Goal: Information Seeking & Learning: Get advice/opinions

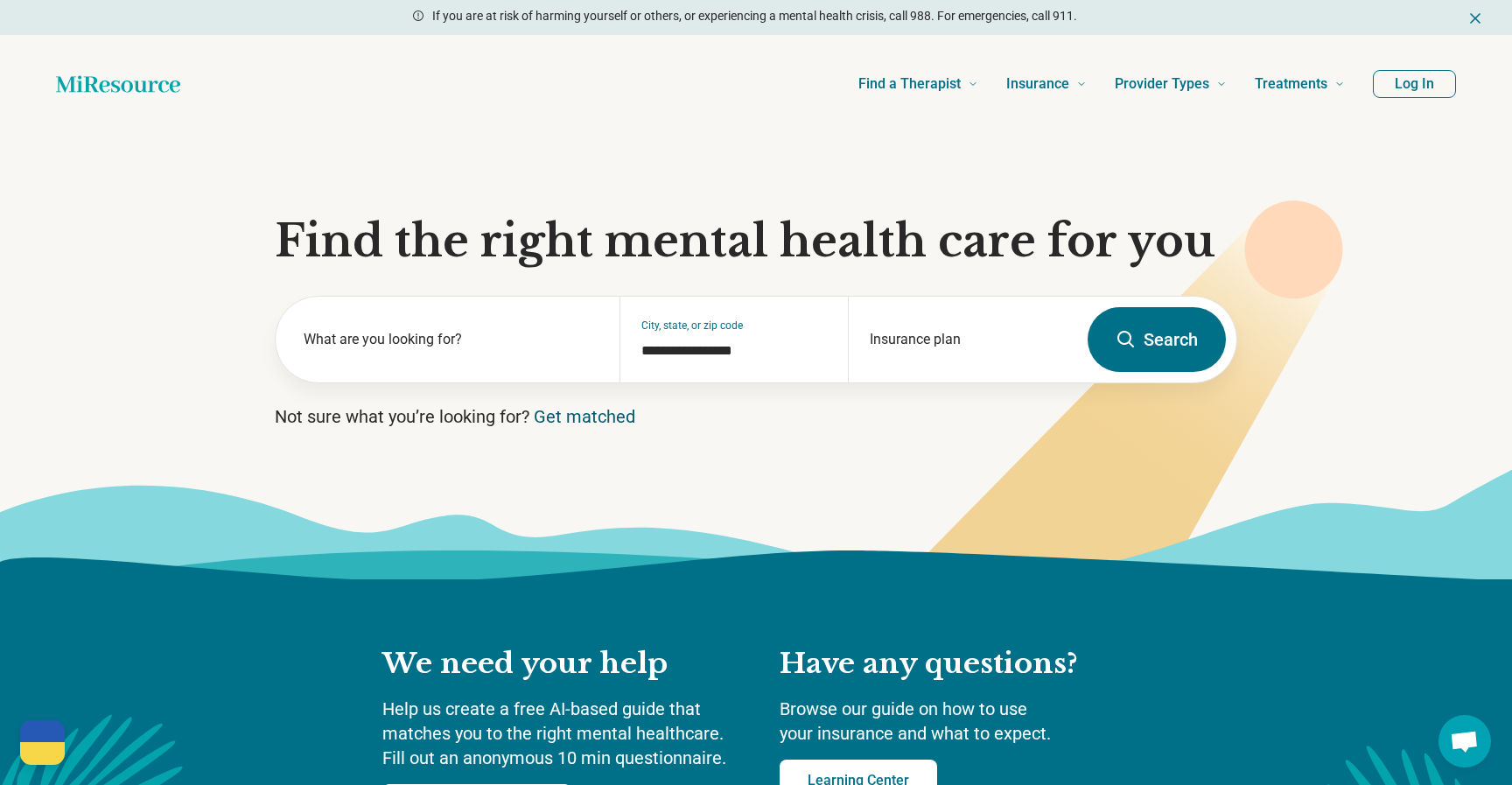
click at [561, 411] on link "Get matched" at bounding box center [584, 416] width 102 height 21
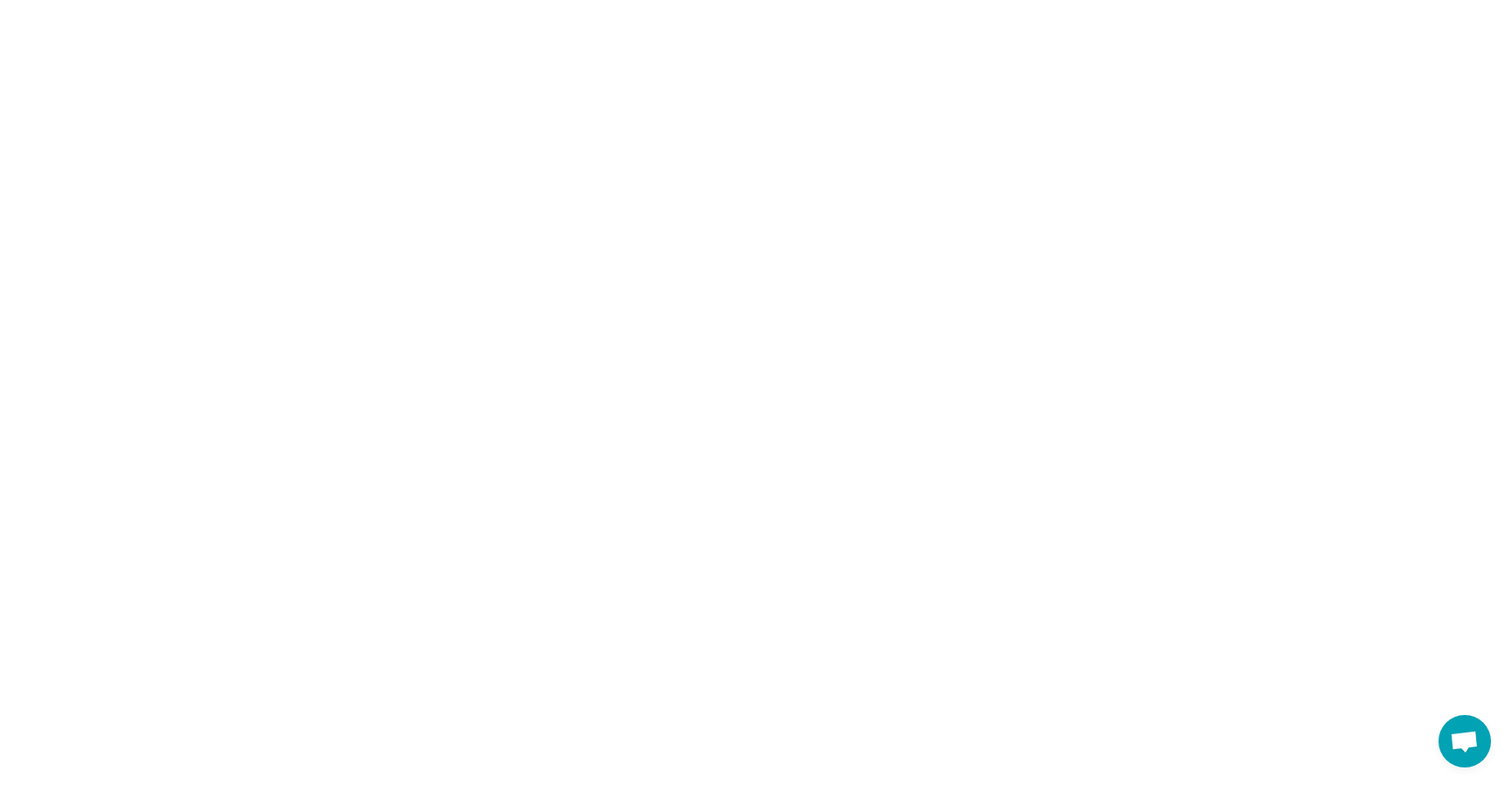
click at [587, 0] on html "Help Ukraine! #StandWithUkraine See how to help Donate 💸 Support Ukraine ❤ Shar…" at bounding box center [756, 0] width 1512 height 0
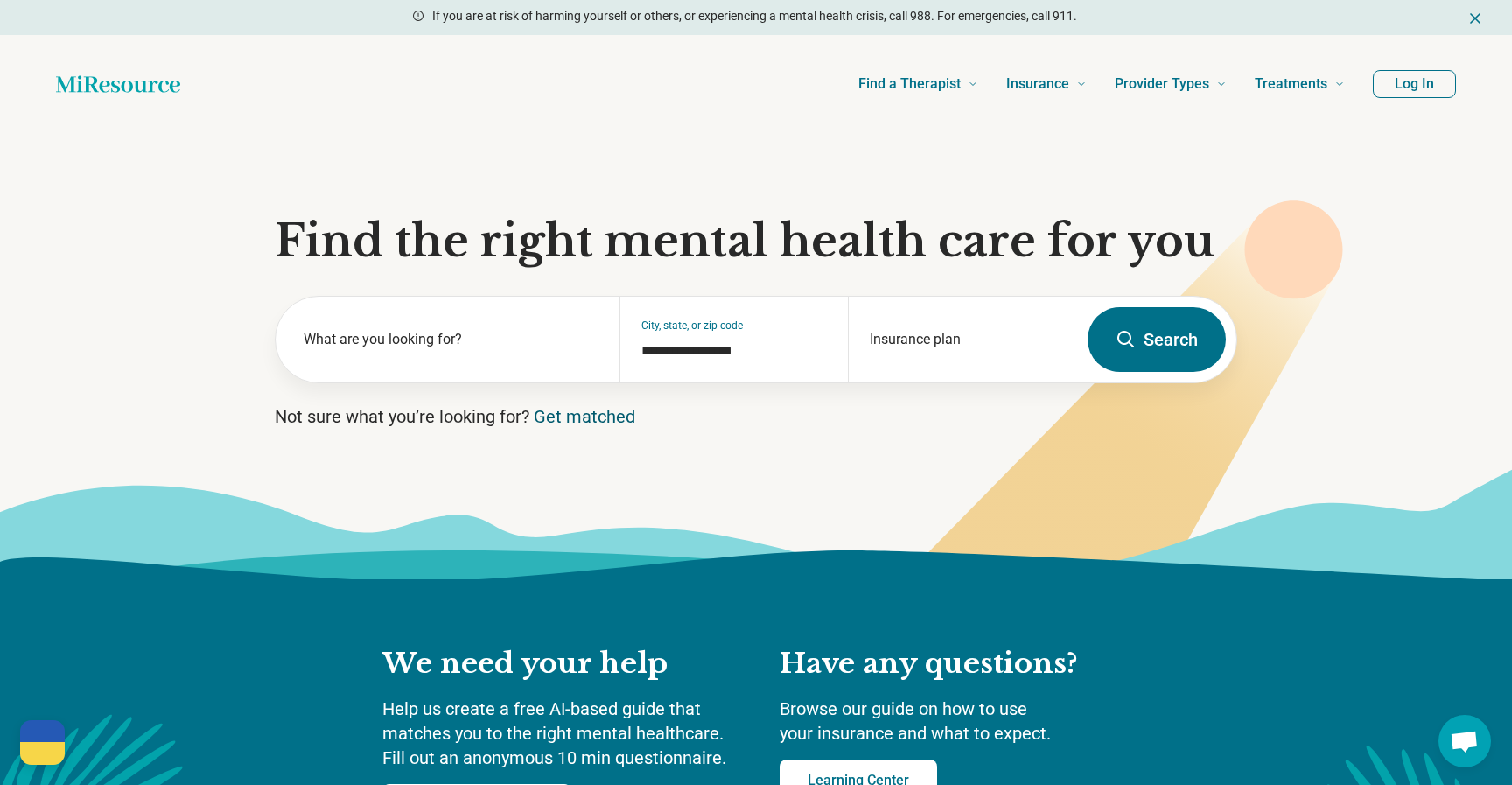
click at [571, 416] on link "Get matched" at bounding box center [584, 416] width 102 height 21
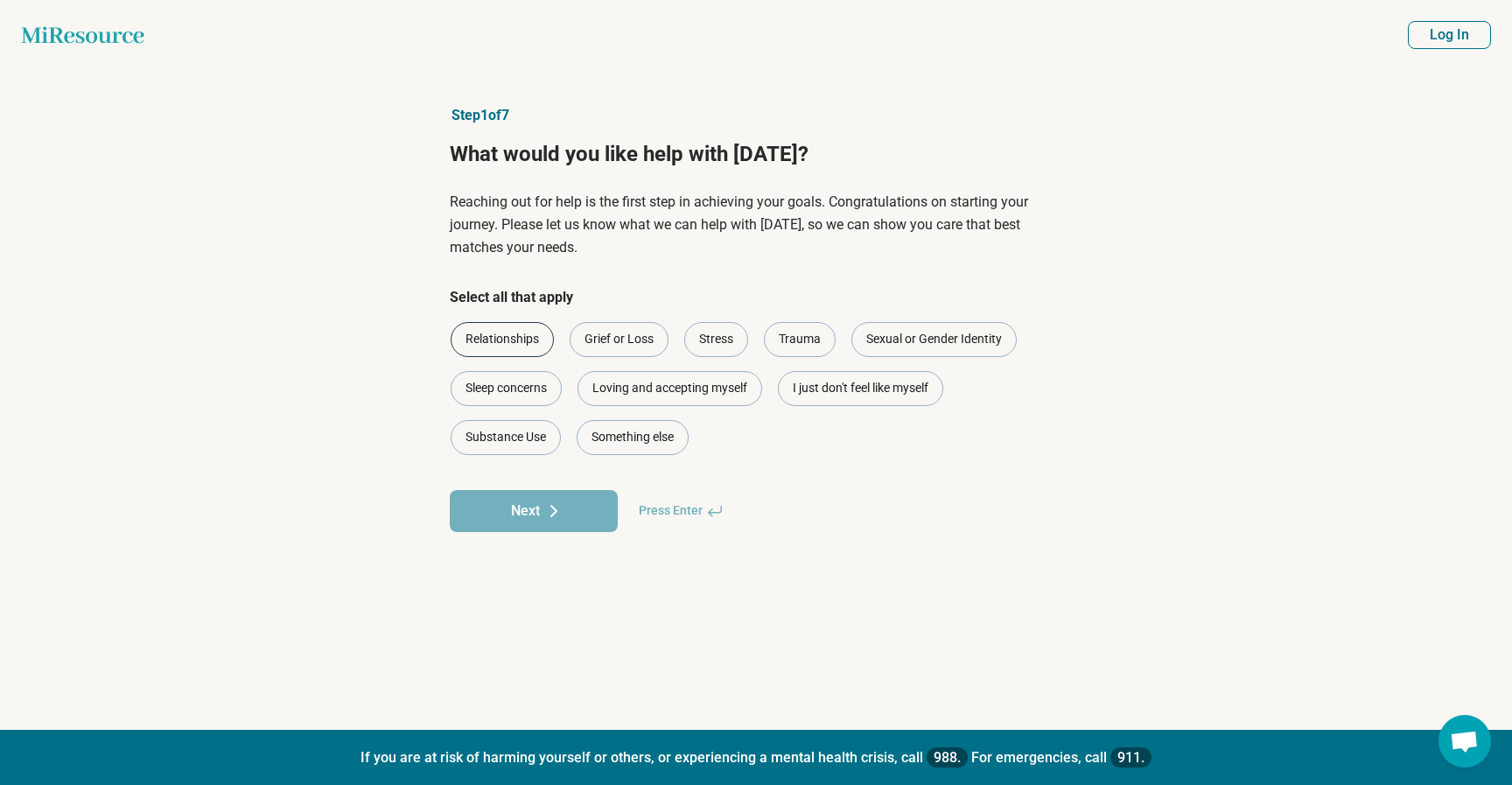
click at [522, 346] on div "Relationships" at bounding box center [502, 339] width 103 height 35
click at [541, 520] on button "Next" at bounding box center [533, 511] width 168 height 42
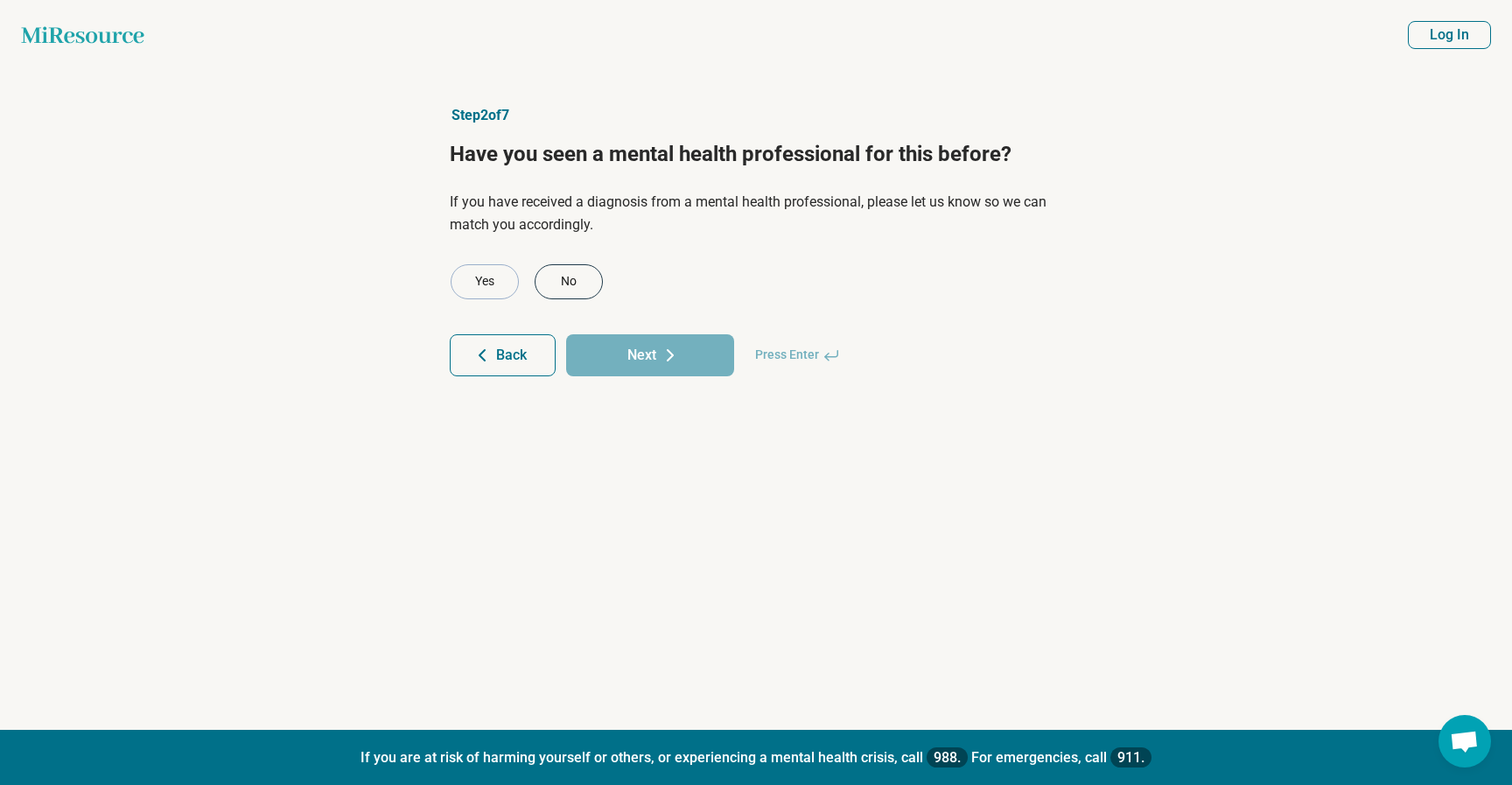
click at [555, 283] on div "No" at bounding box center [568, 282] width 68 height 35
click at [632, 359] on button "Next" at bounding box center [650, 356] width 168 height 42
click at [582, 285] on div "No" at bounding box center [568, 282] width 68 height 35
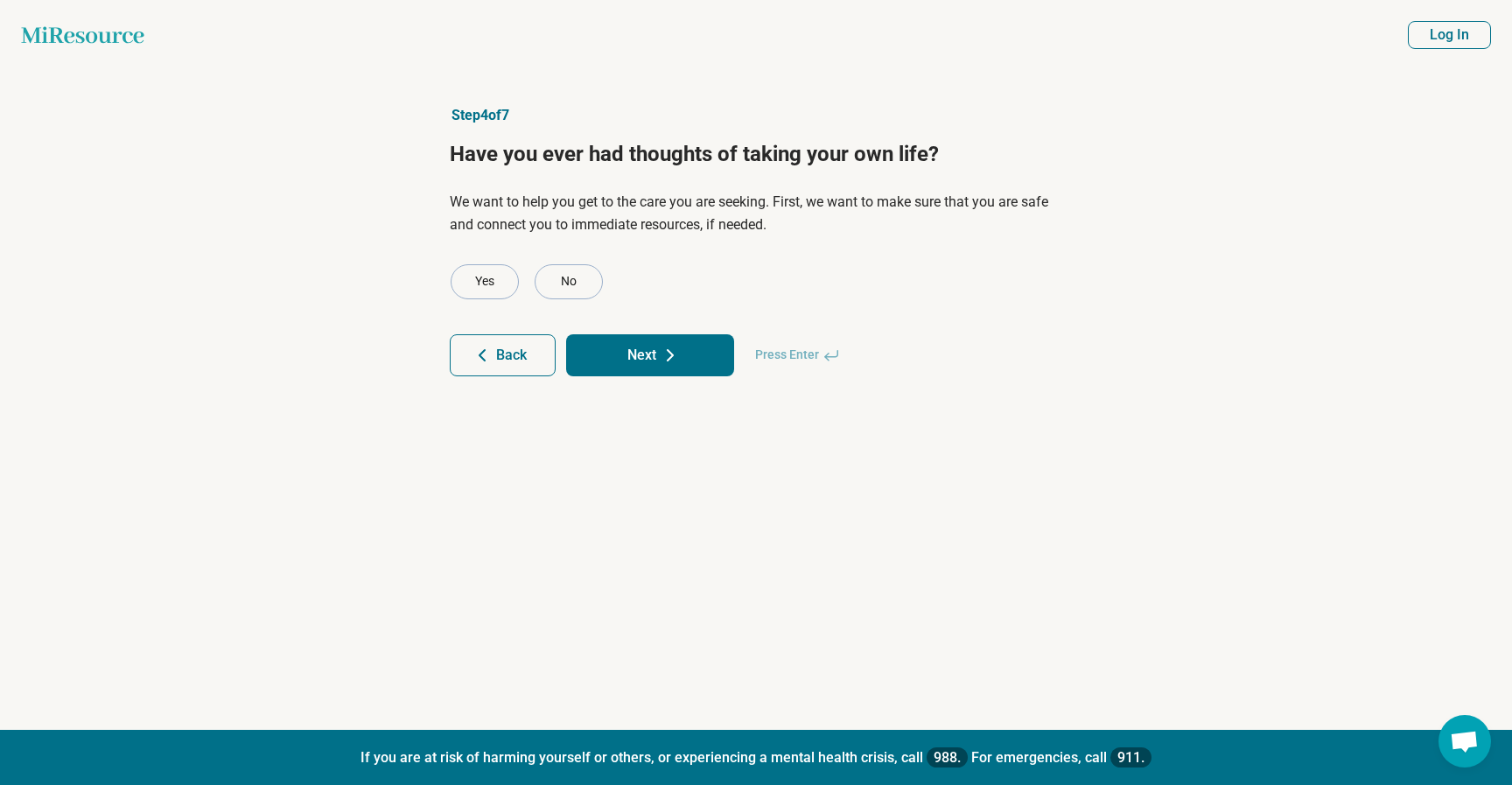
click at [625, 349] on button "Next" at bounding box center [650, 356] width 168 height 42
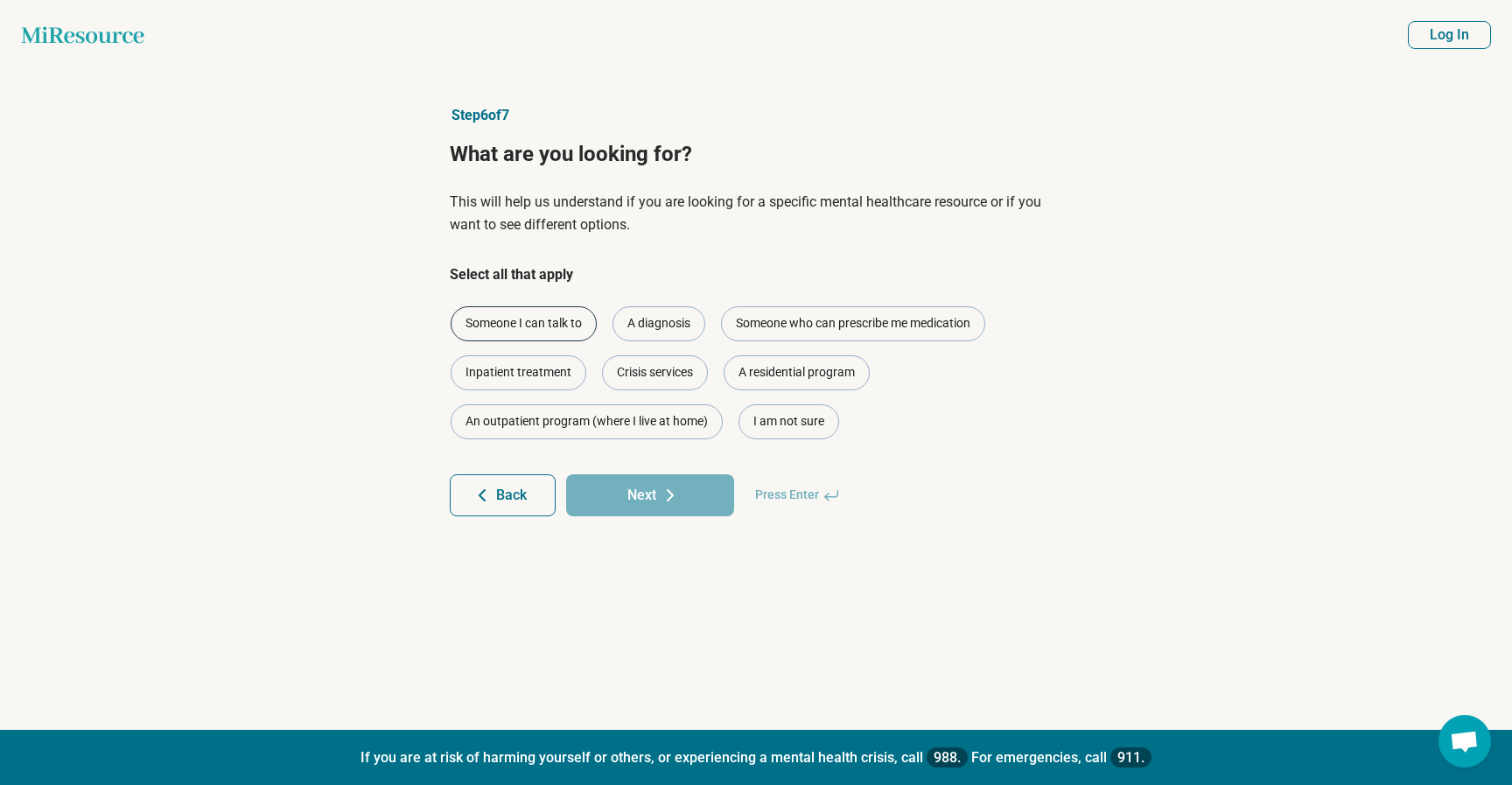
click at [562, 326] on div "Someone I can talk to" at bounding box center [524, 324] width 146 height 35
click at [624, 502] on button "Next" at bounding box center [650, 495] width 168 height 42
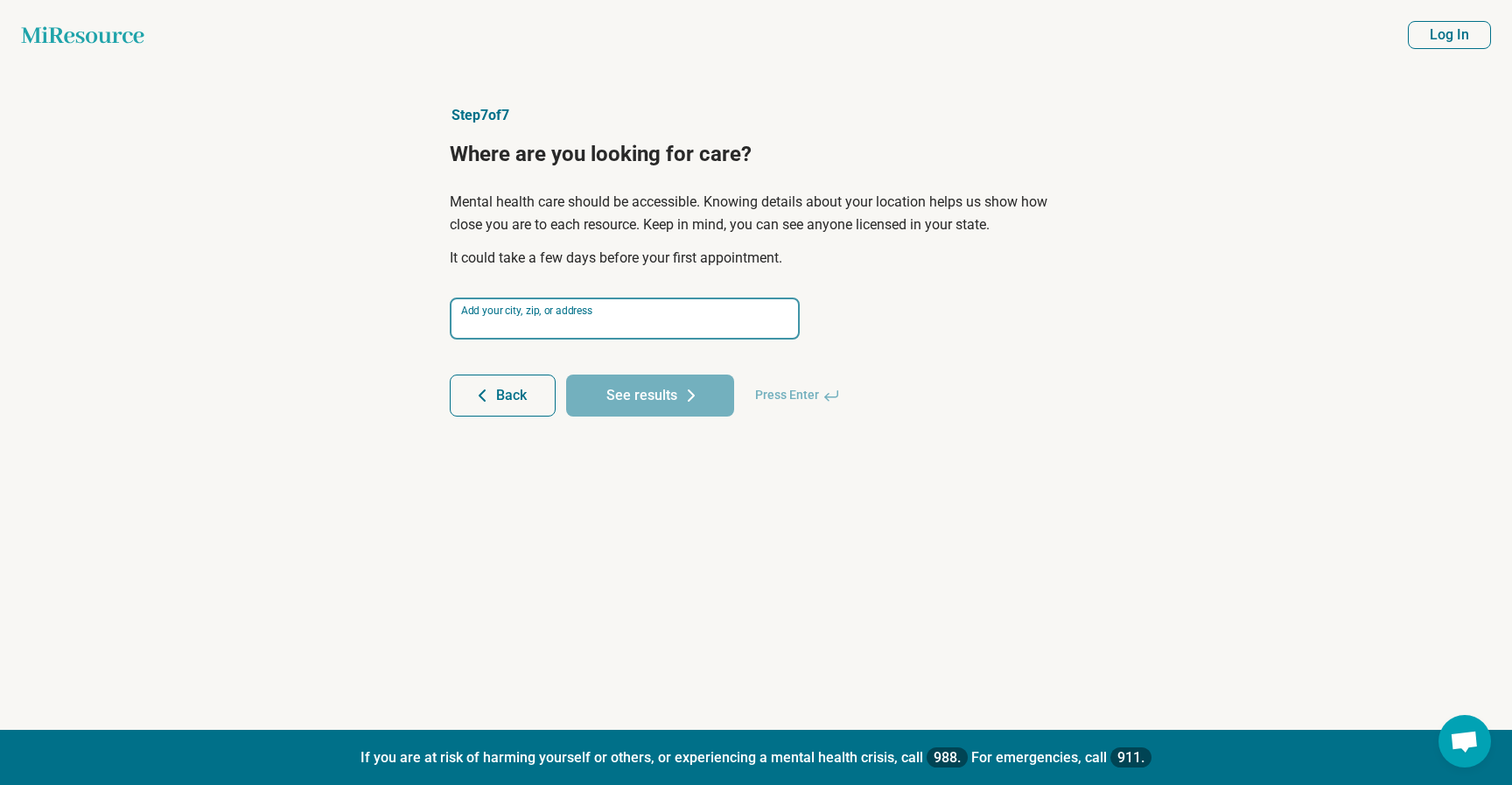
click at [605, 314] on input at bounding box center [625, 319] width 350 height 42
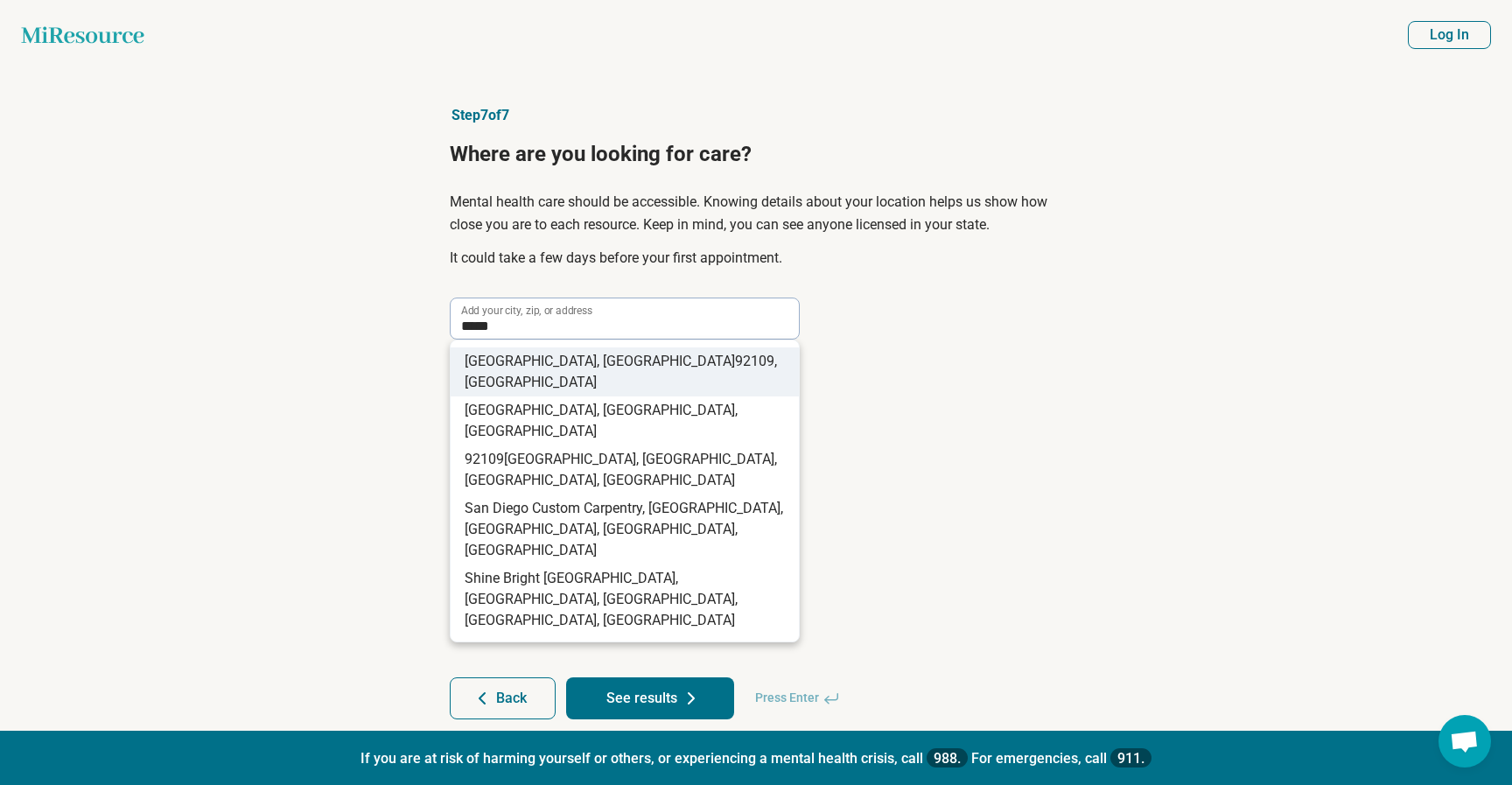
click at [646, 359] on li "San Diego, CA 92109 , USA" at bounding box center [625, 371] width 348 height 49
type input "**********"
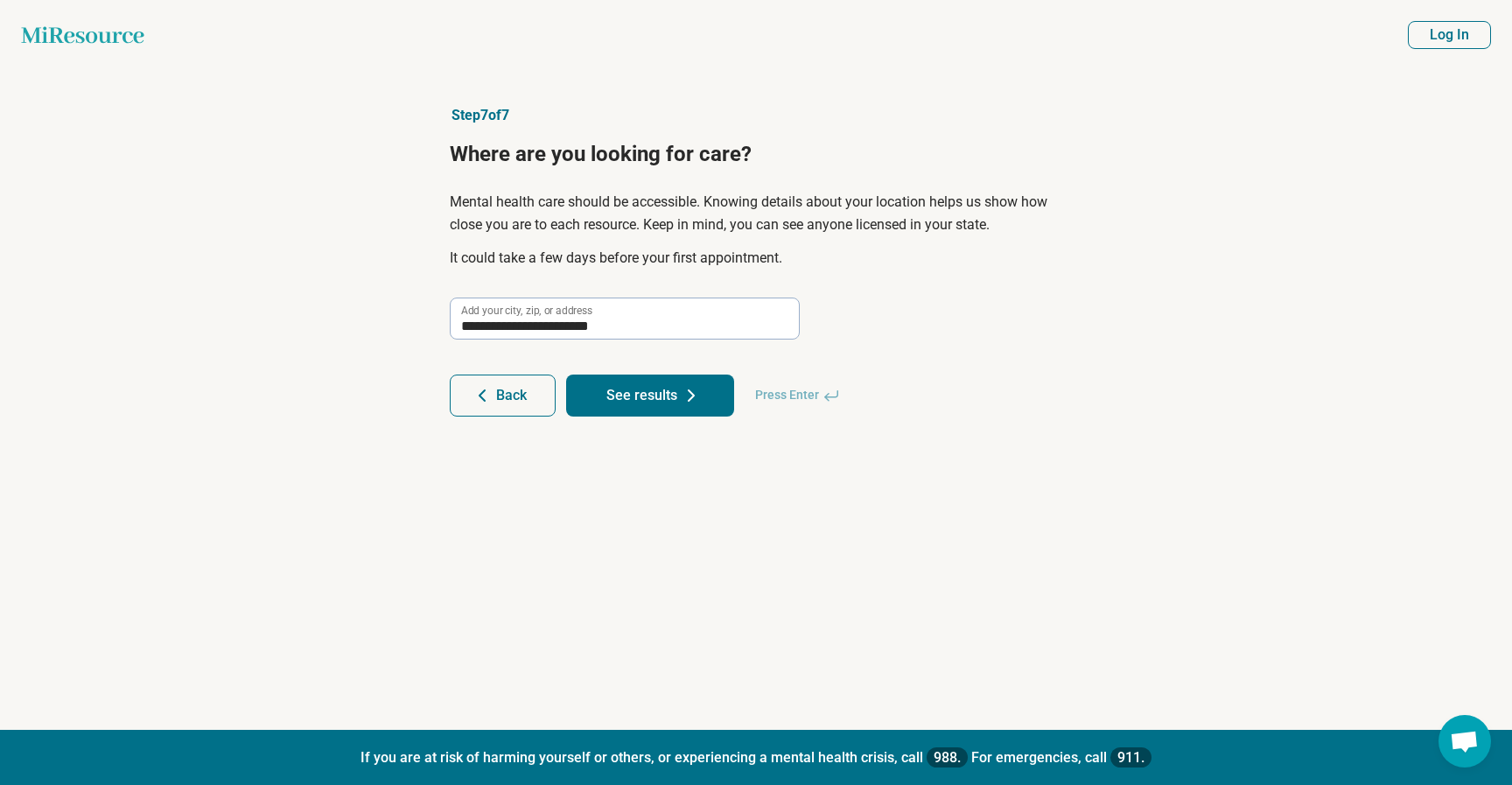
click at [646, 409] on button "See results" at bounding box center [650, 396] width 168 height 42
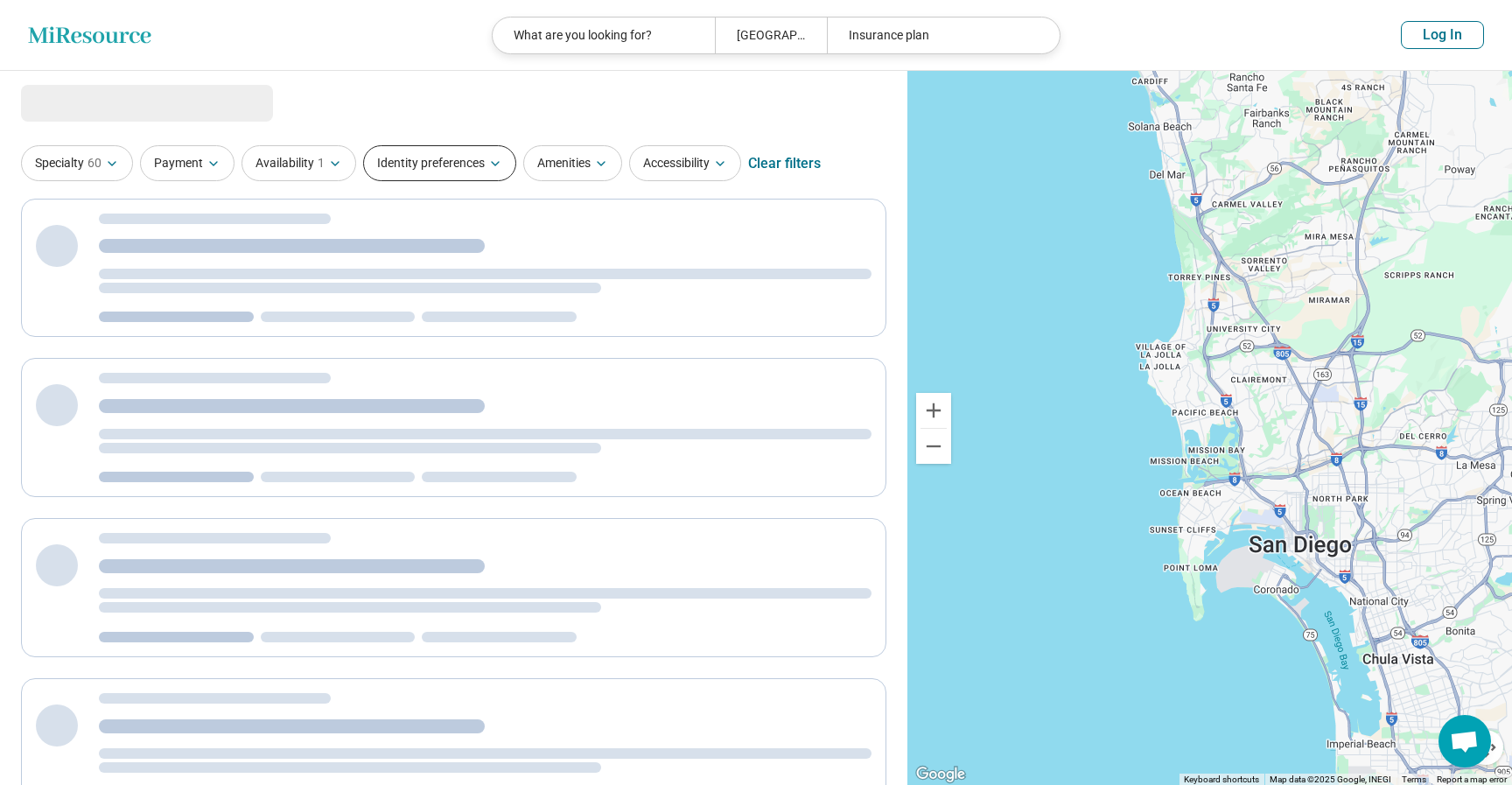
click at [488, 164] on icon "button" at bounding box center [495, 163] width 14 height 14
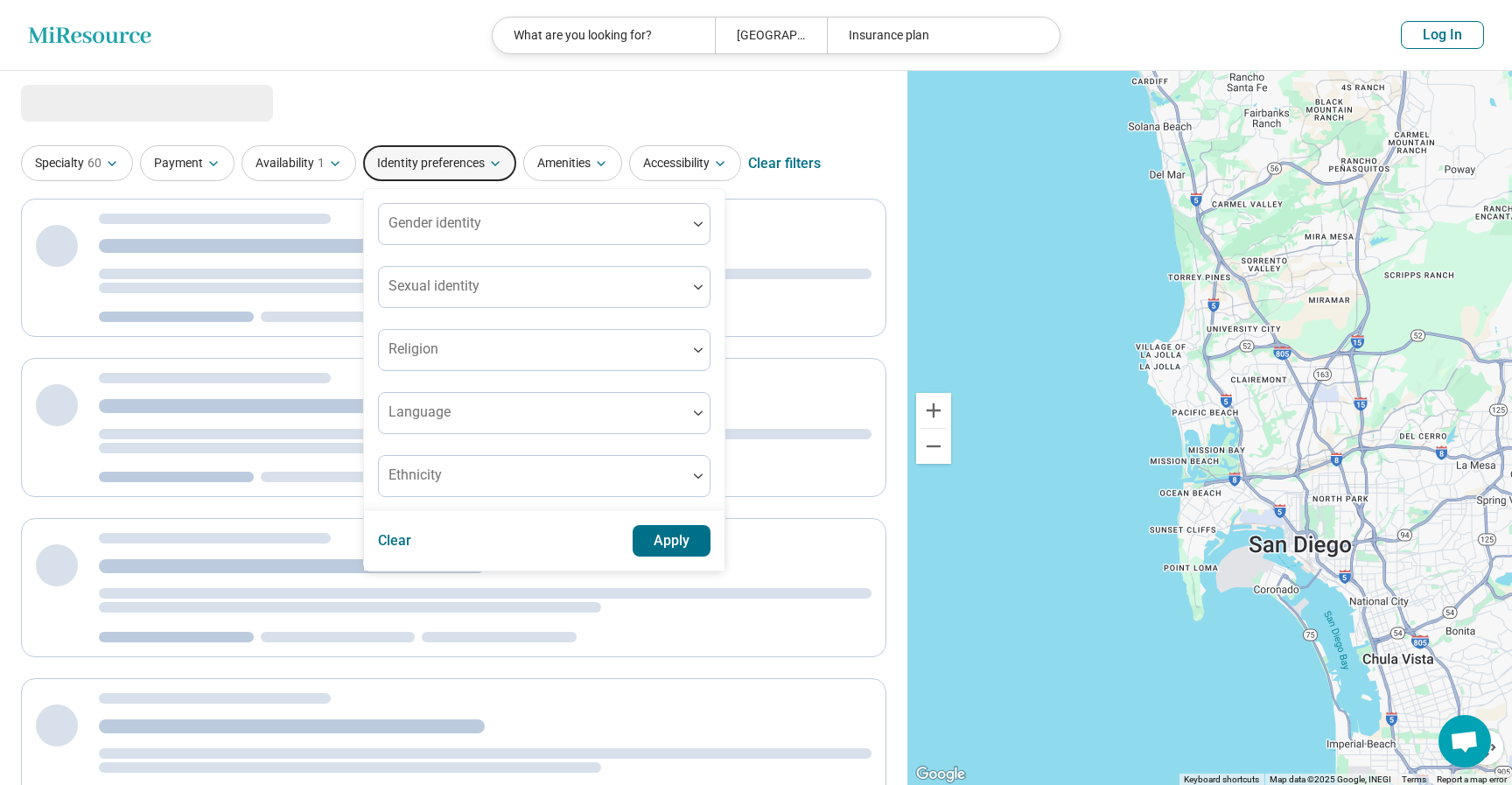
select select "***"
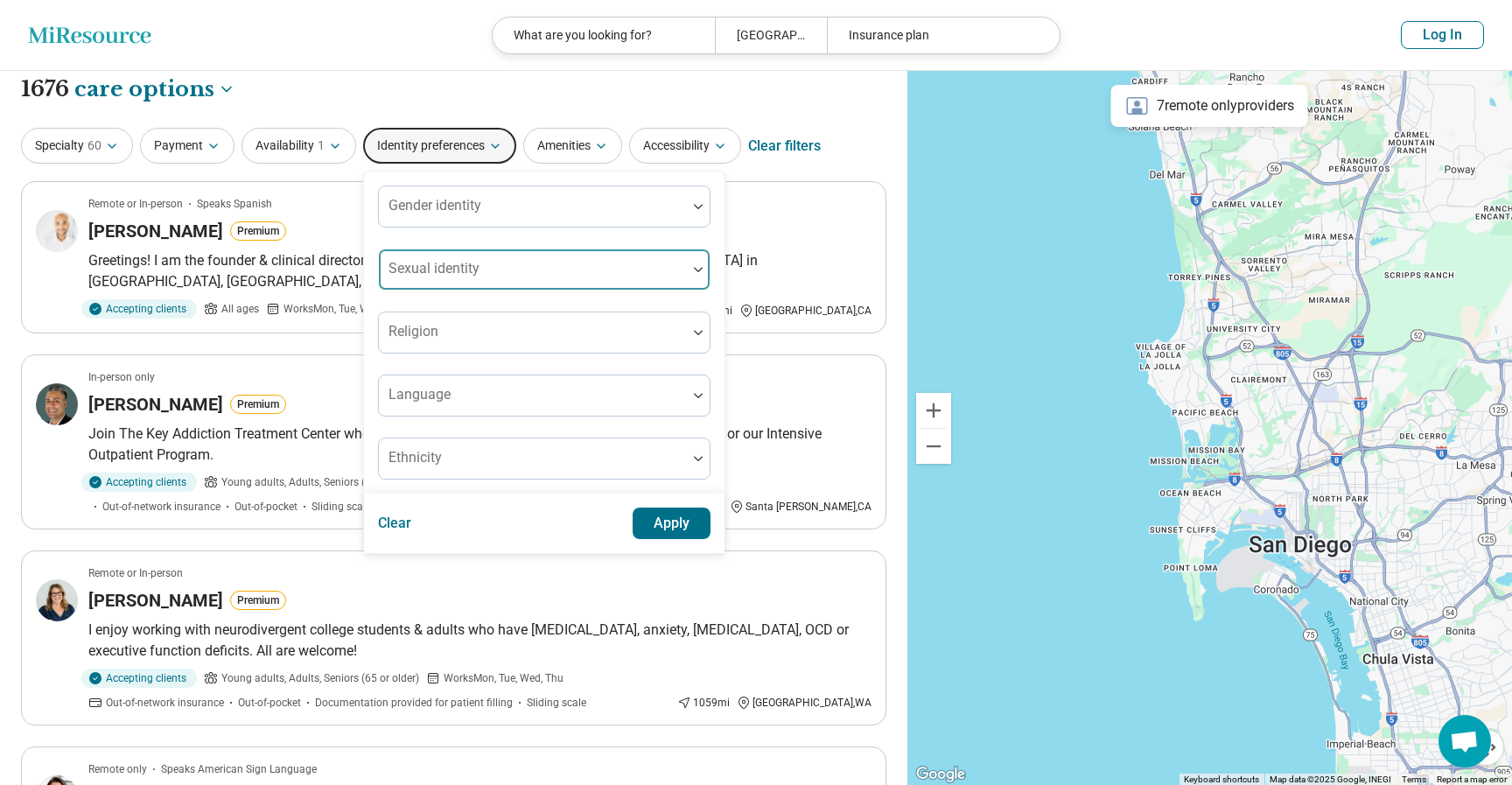
scroll to position [3, 0]
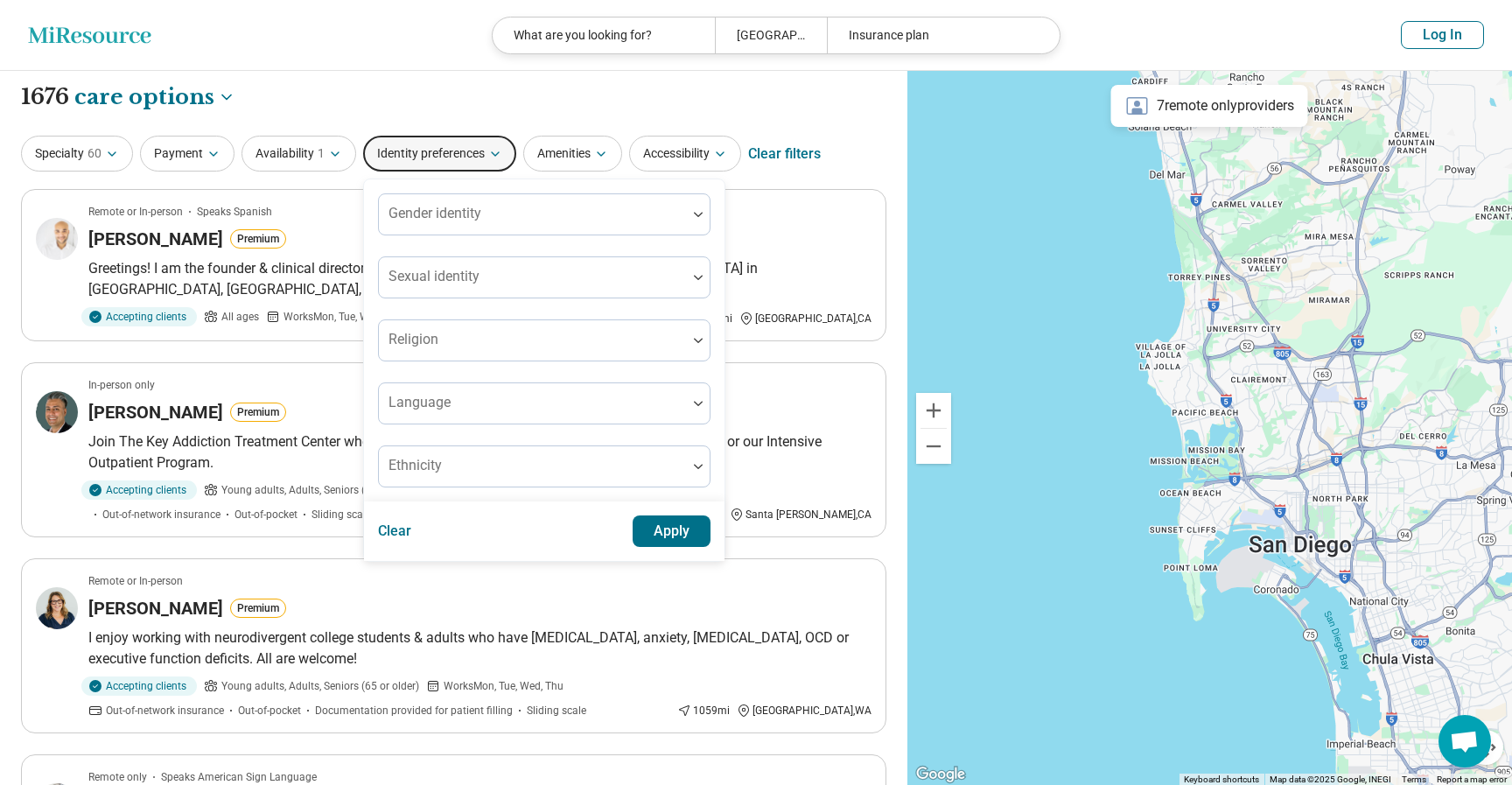
click at [481, 86] on div "**********" at bounding box center [454, 97] width 865 height 30
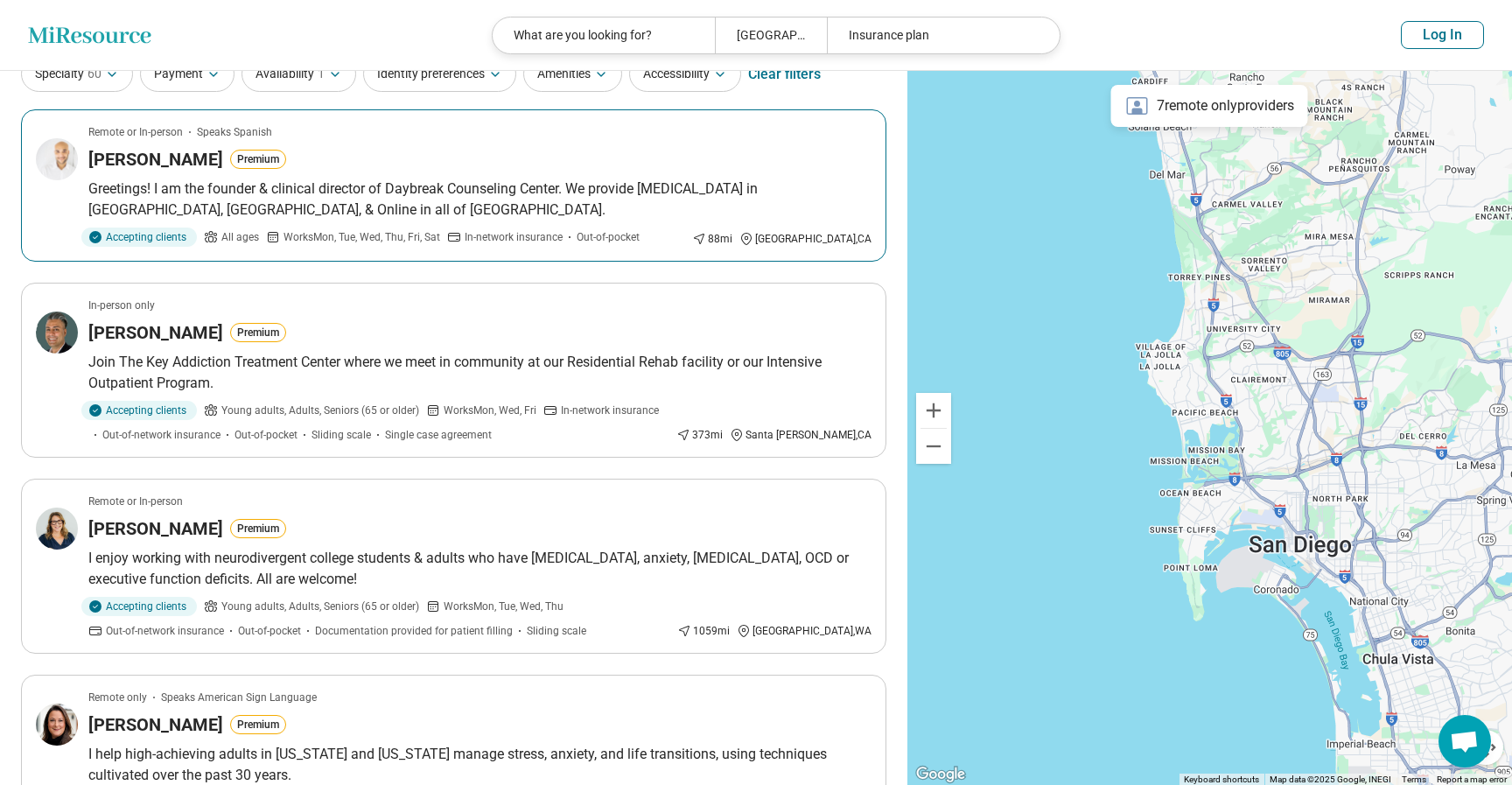
scroll to position [0, 0]
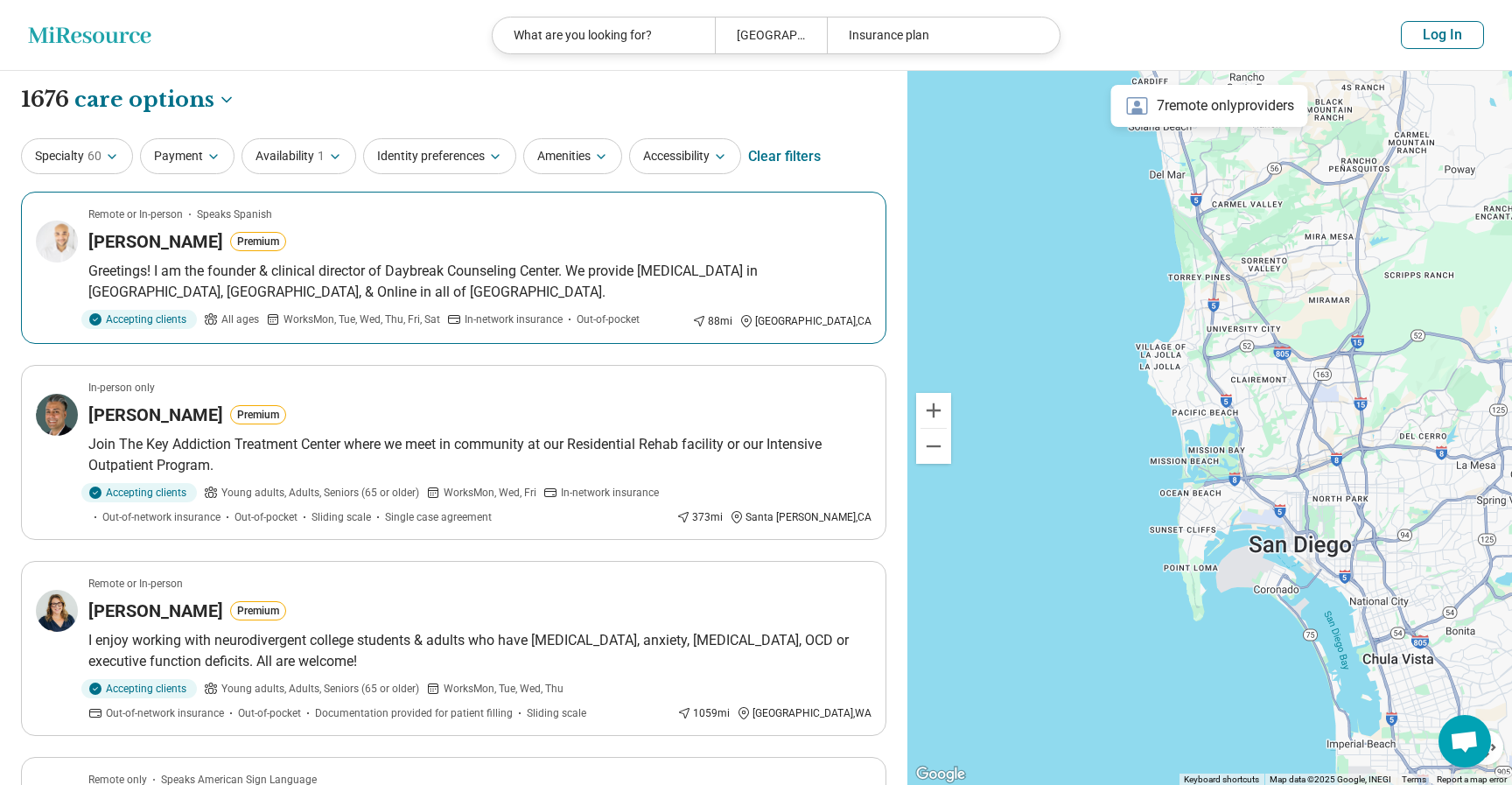
click at [432, 262] on p "Greetings! I am the founder & clinical director of Daybreak Counseling Center. …" at bounding box center [480, 282] width 783 height 42
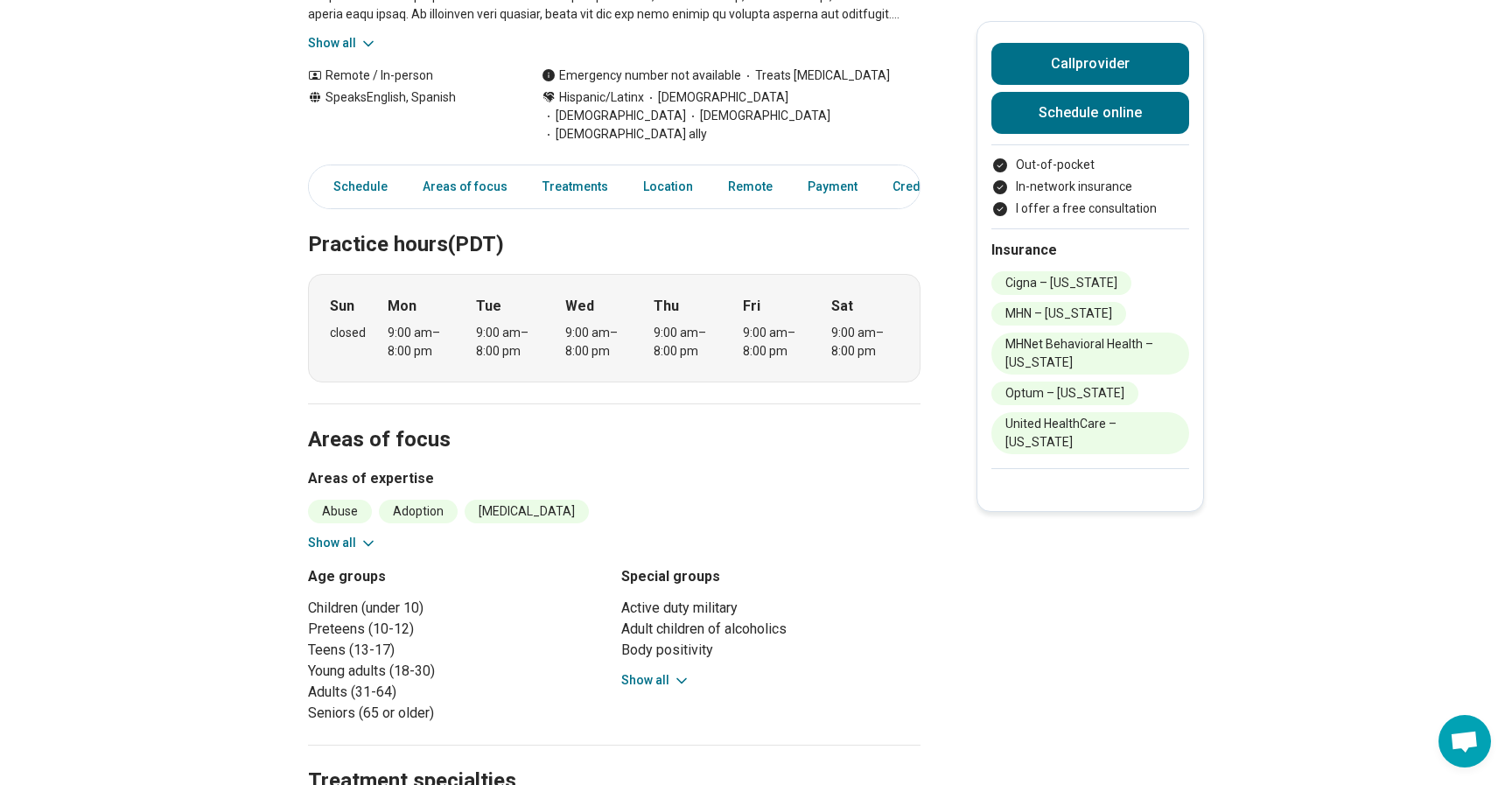
scroll to position [417, 0]
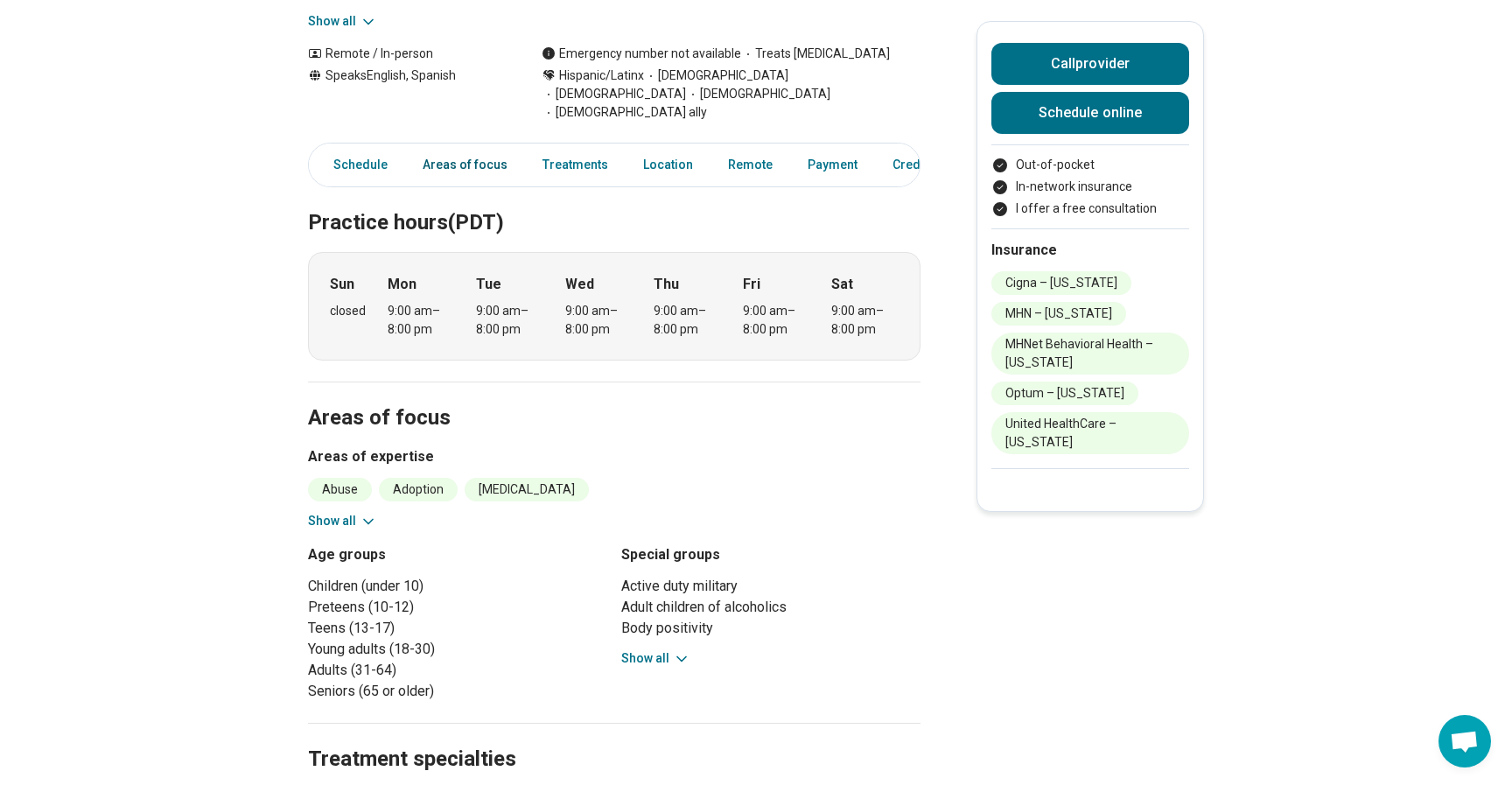
click at [483, 147] on link "Areas of focus" at bounding box center [465, 164] width 106 height 36
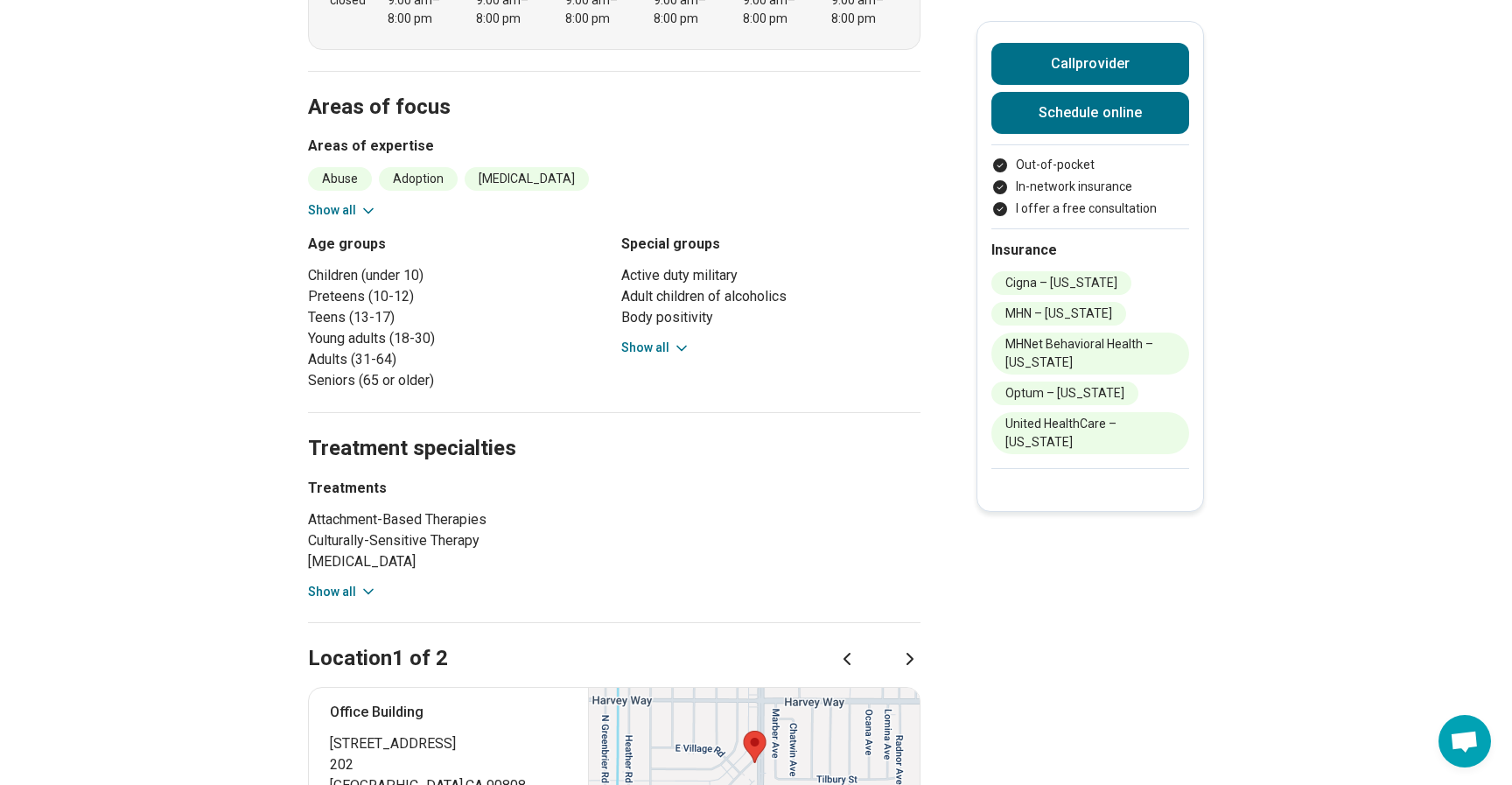
scroll to position [735, 0]
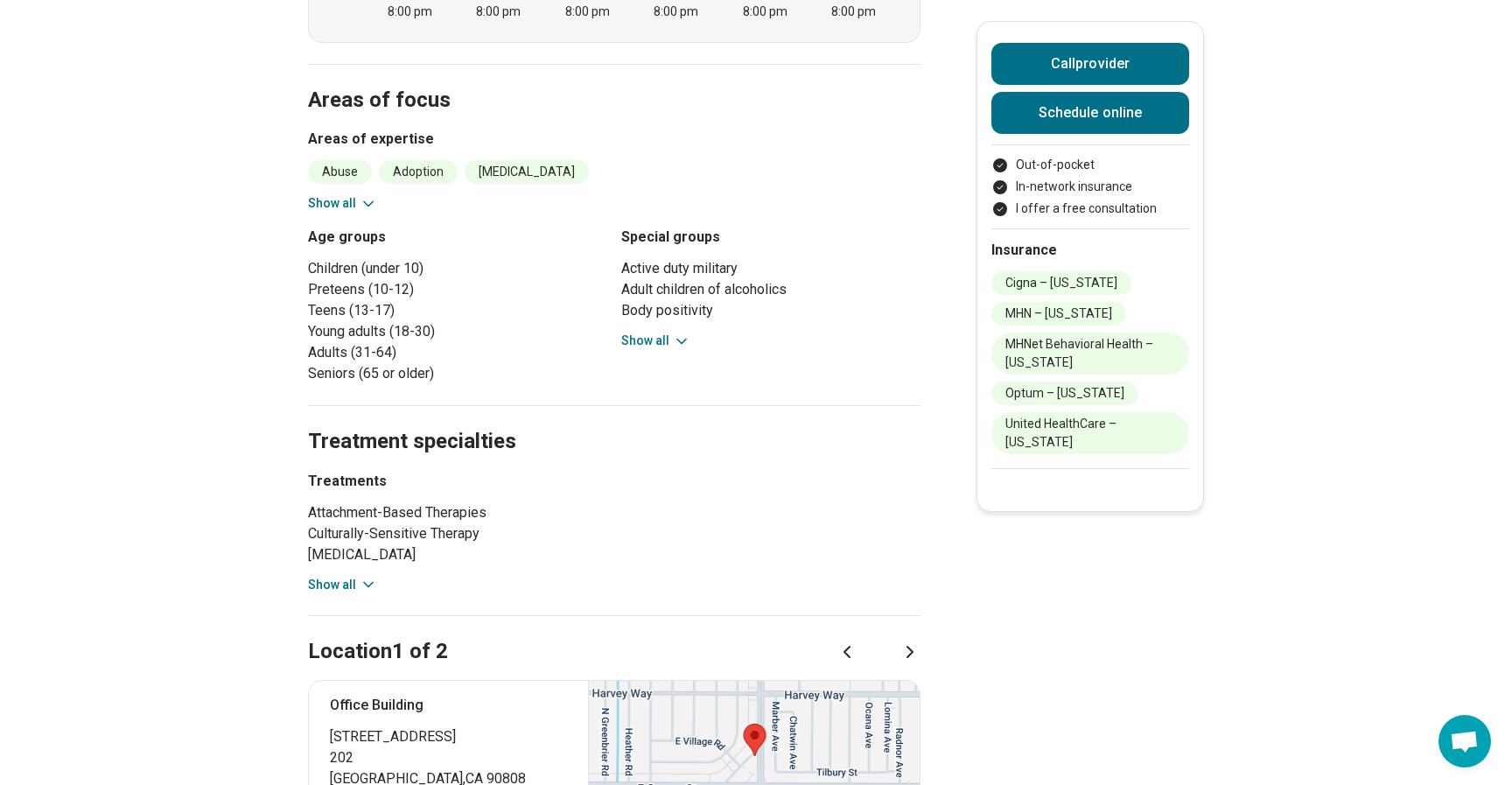
click at [351, 194] on button "Show all" at bounding box center [342, 203] width 69 height 18
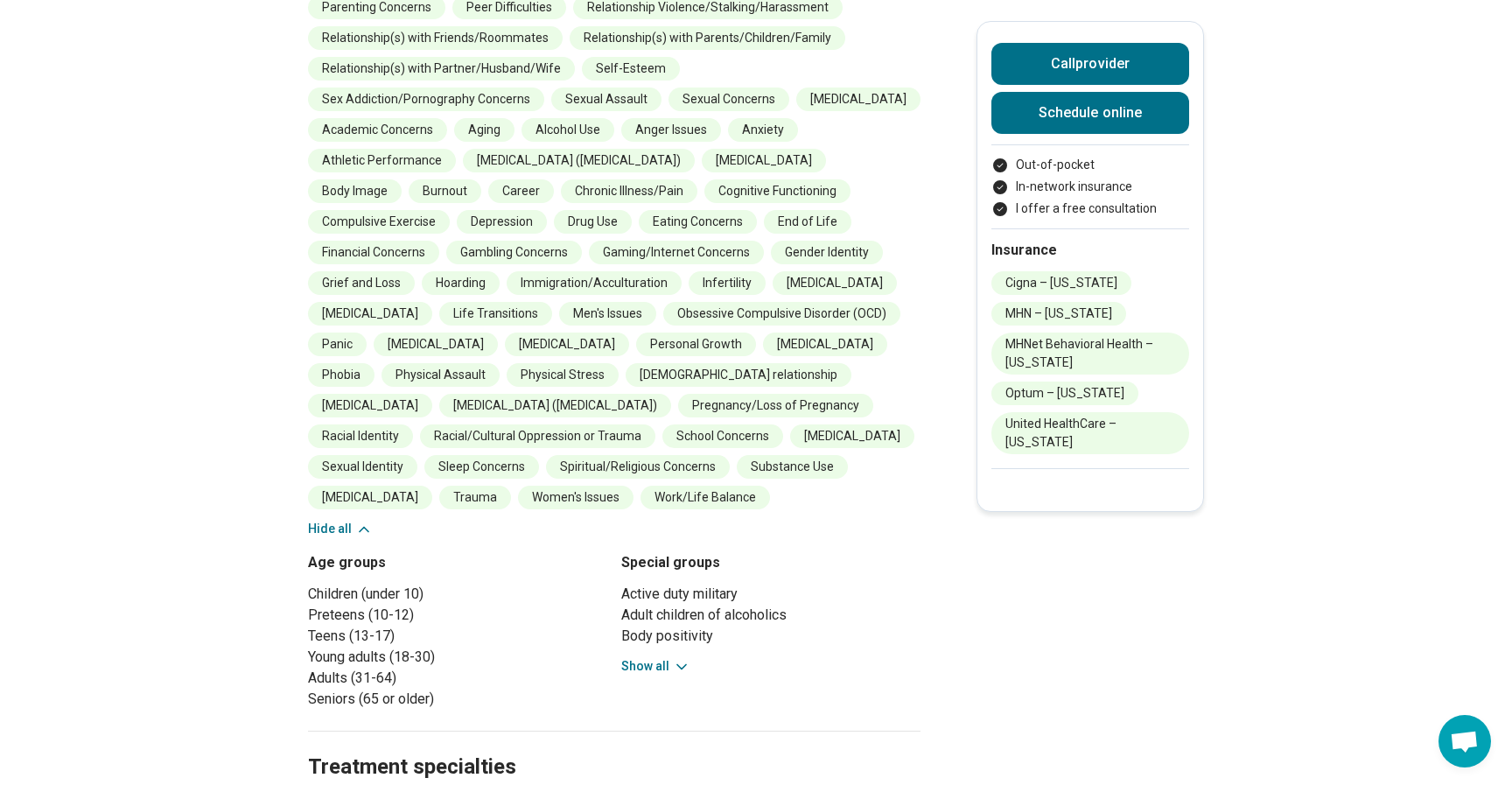
scroll to position [0, 0]
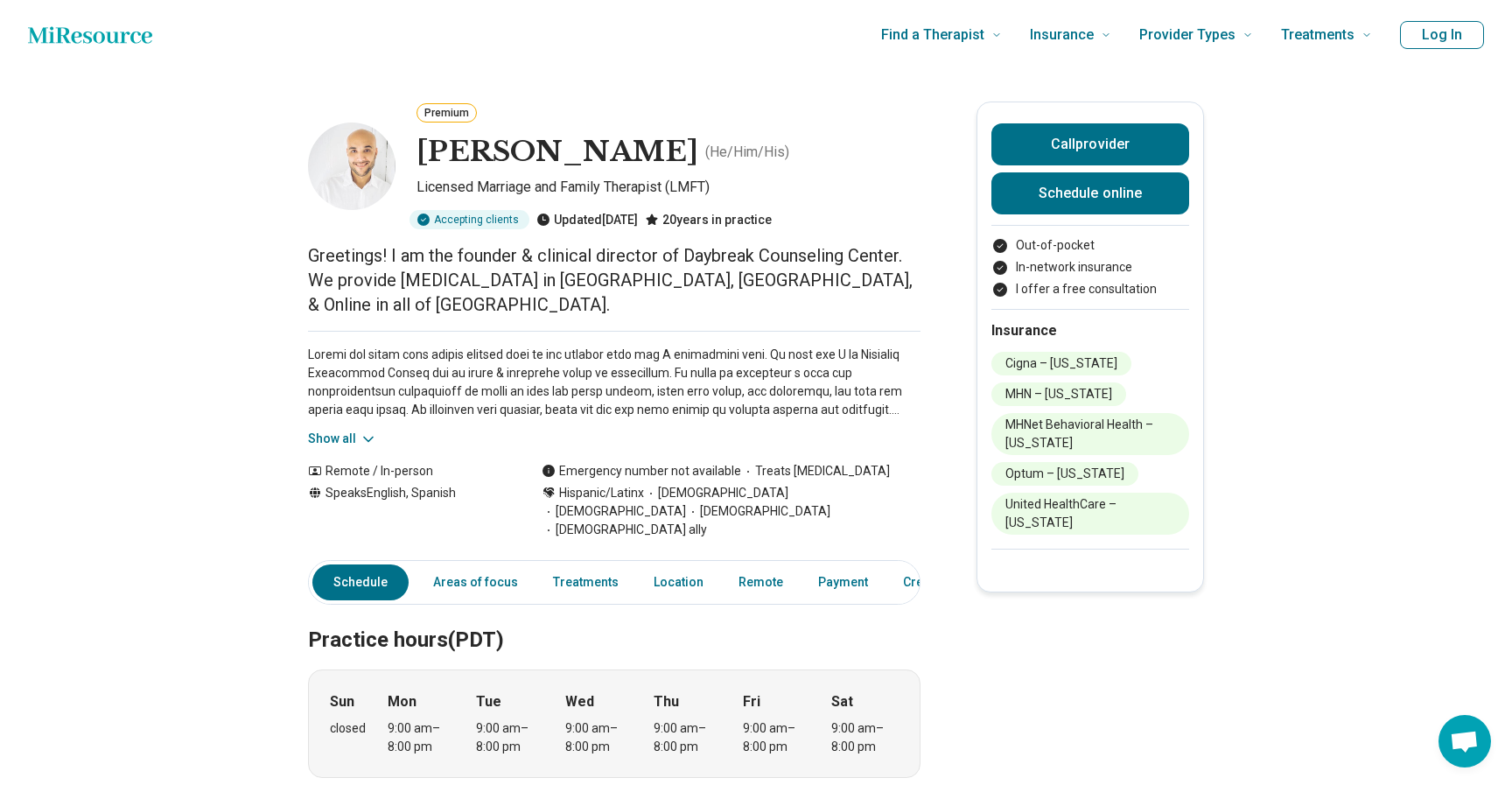
click at [108, 41] on icon "Home page" at bounding box center [89, 35] width 124 height 35
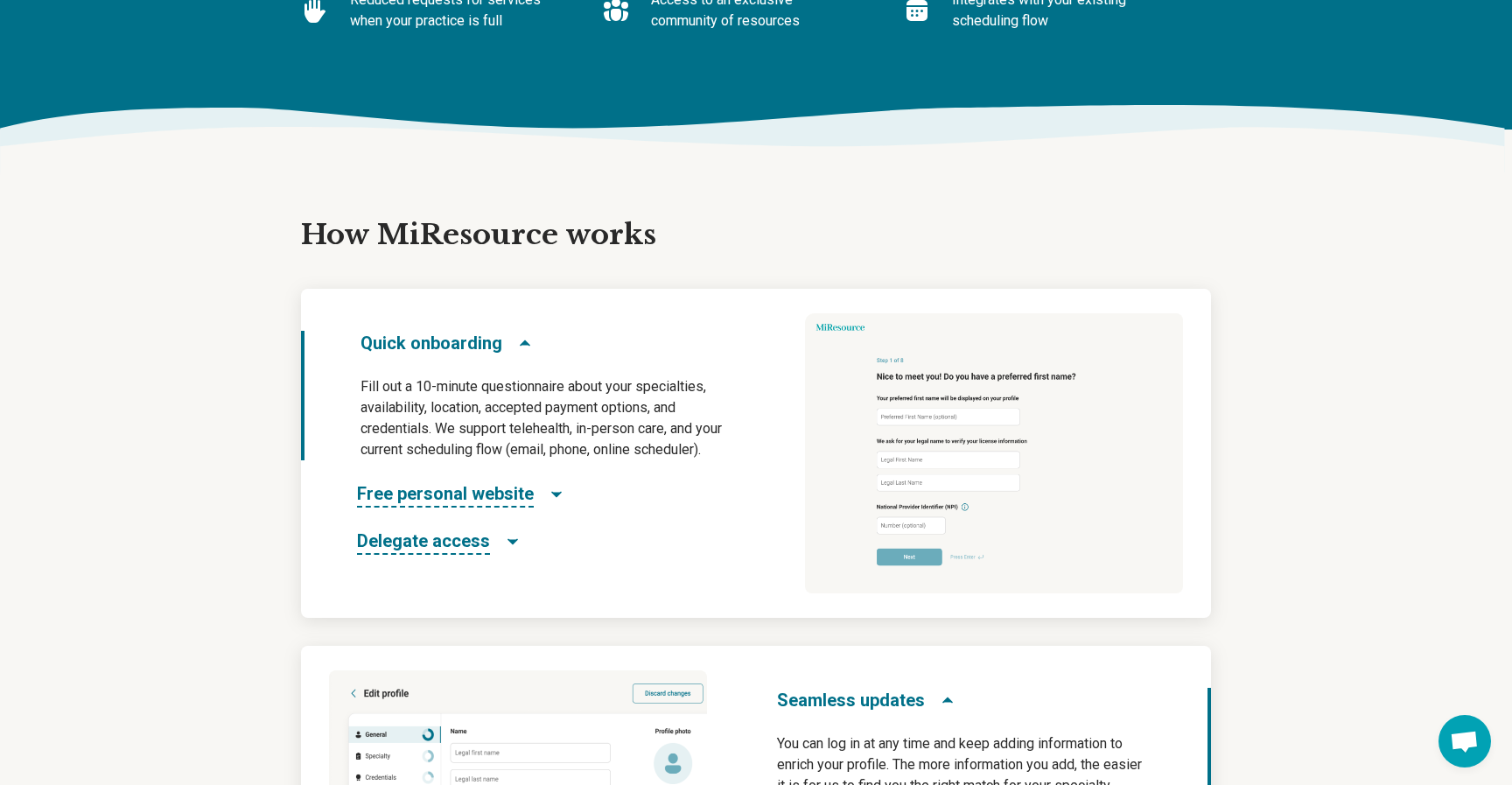
scroll to position [707, 0]
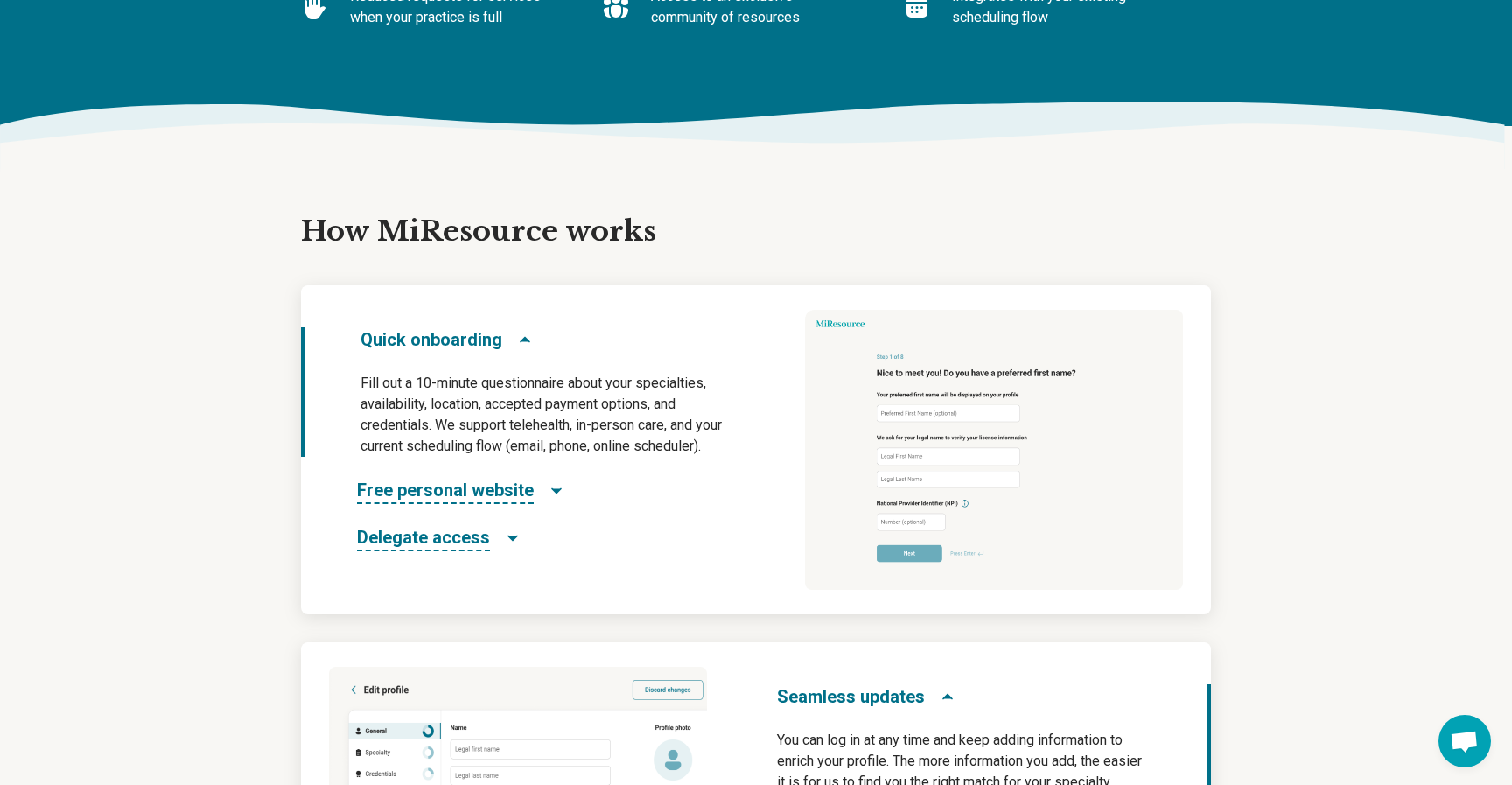
click at [548, 486] on icon "Free personal website" at bounding box center [557, 491] width 17 height 17
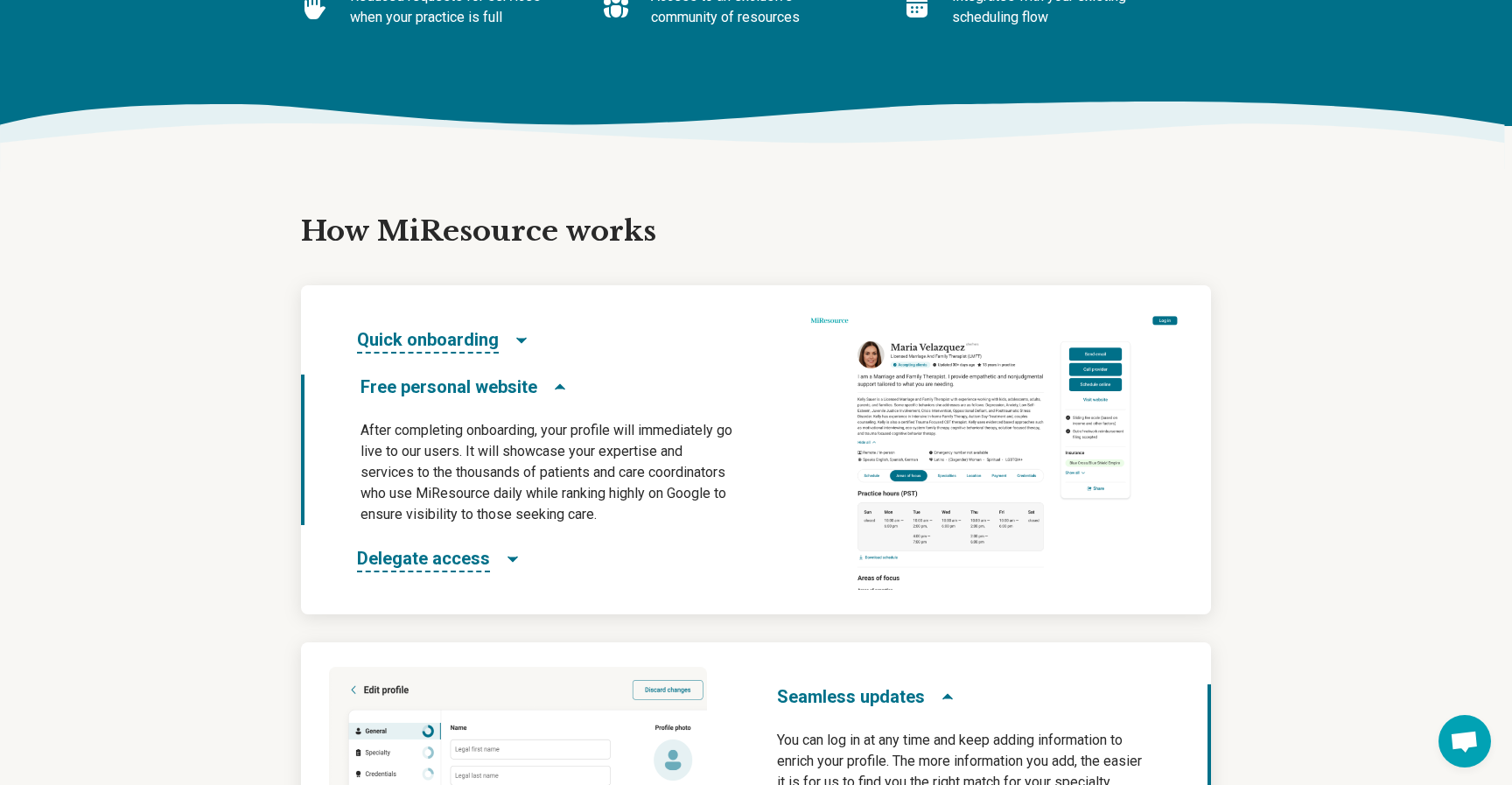
click at [552, 381] on icon "Free personal website" at bounding box center [560, 386] width 17 height 17
click at [508, 557] on icon "Delegate access" at bounding box center [512, 558] width 9 height 5
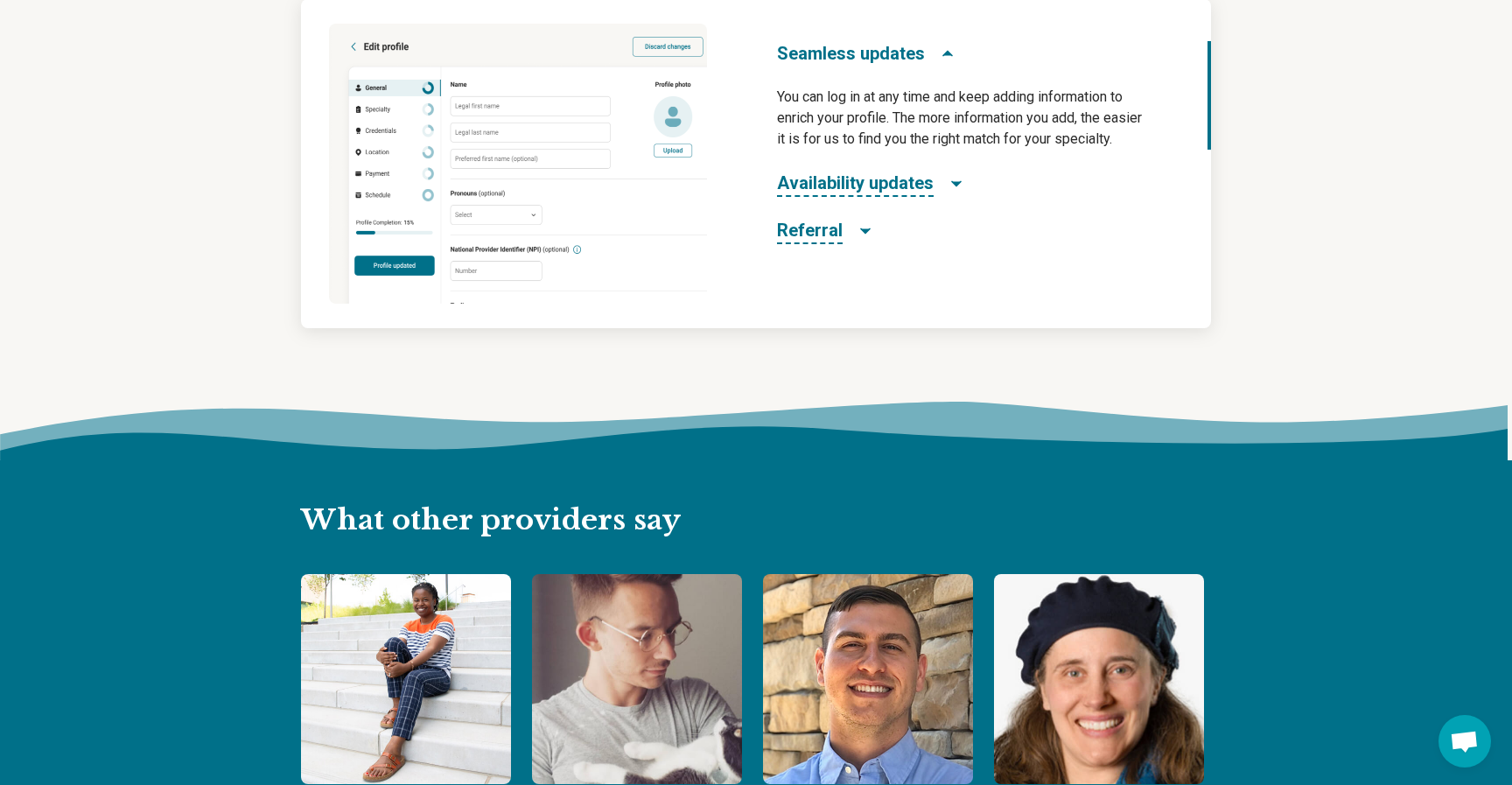
scroll to position [1354, 0]
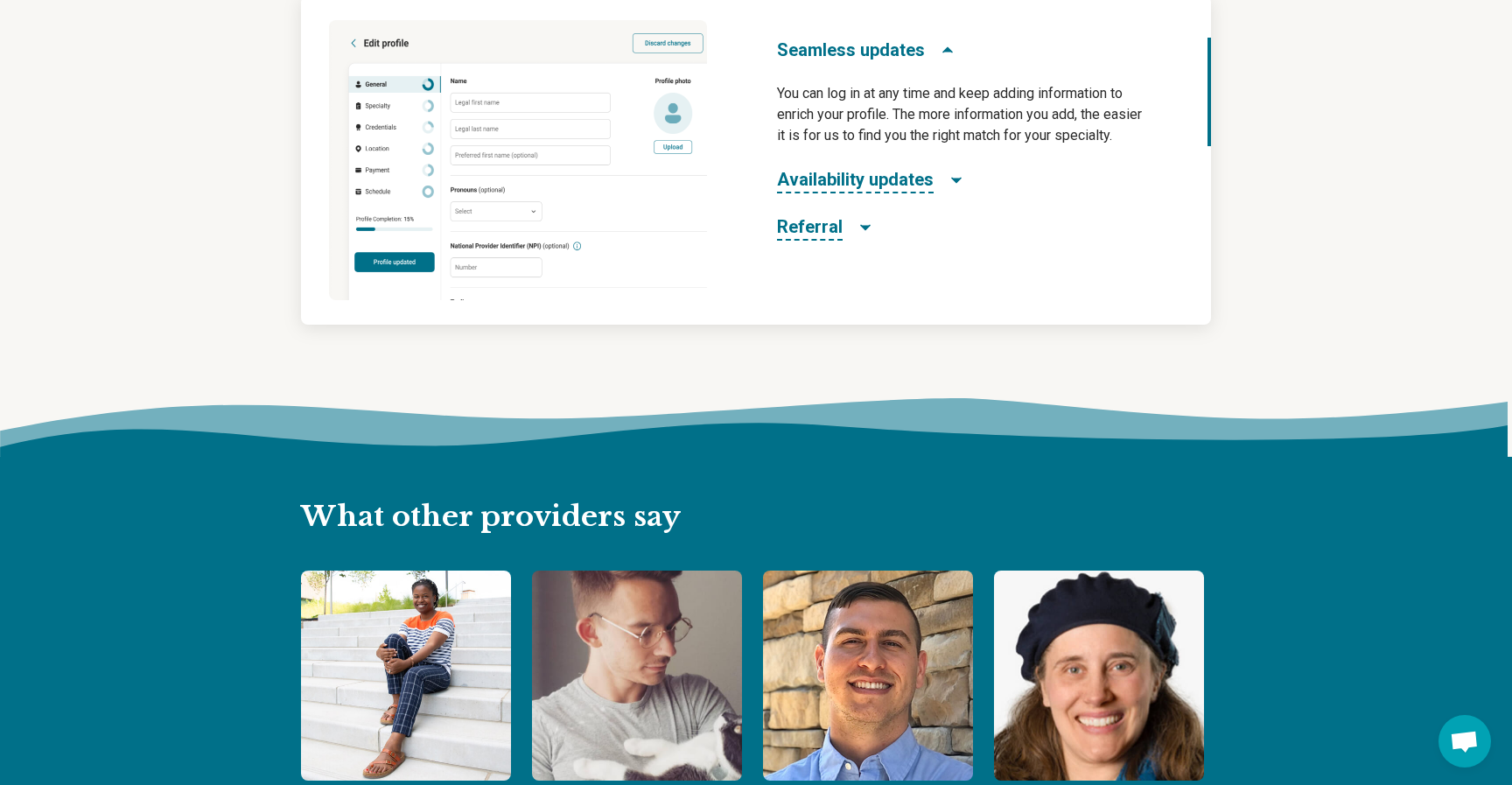
click at [865, 230] on icon "Referral" at bounding box center [865, 228] width 17 height 17
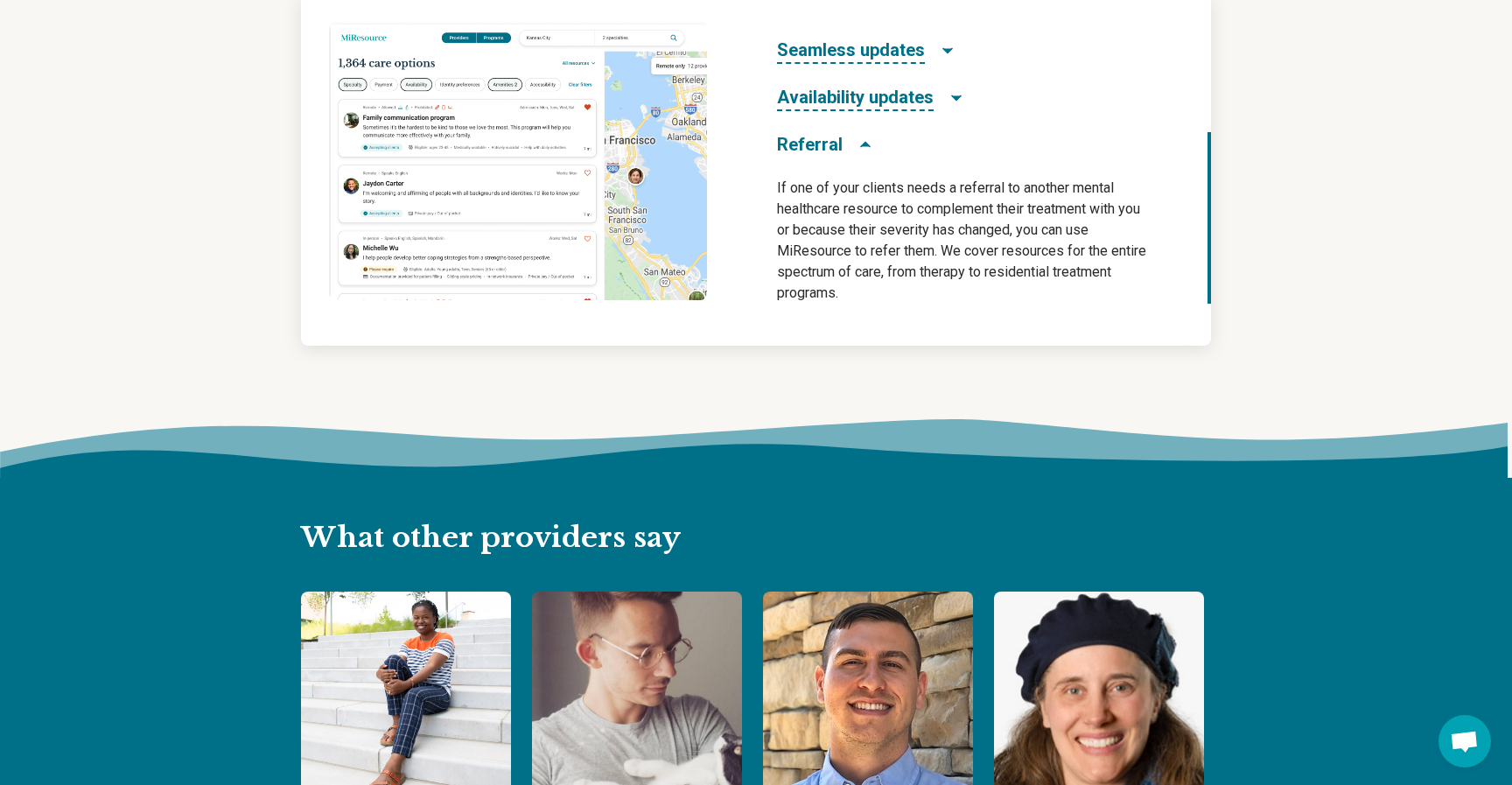
click at [953, 95] on icon "Availability updates" at bounding box center [956, 98] width 17 height 17
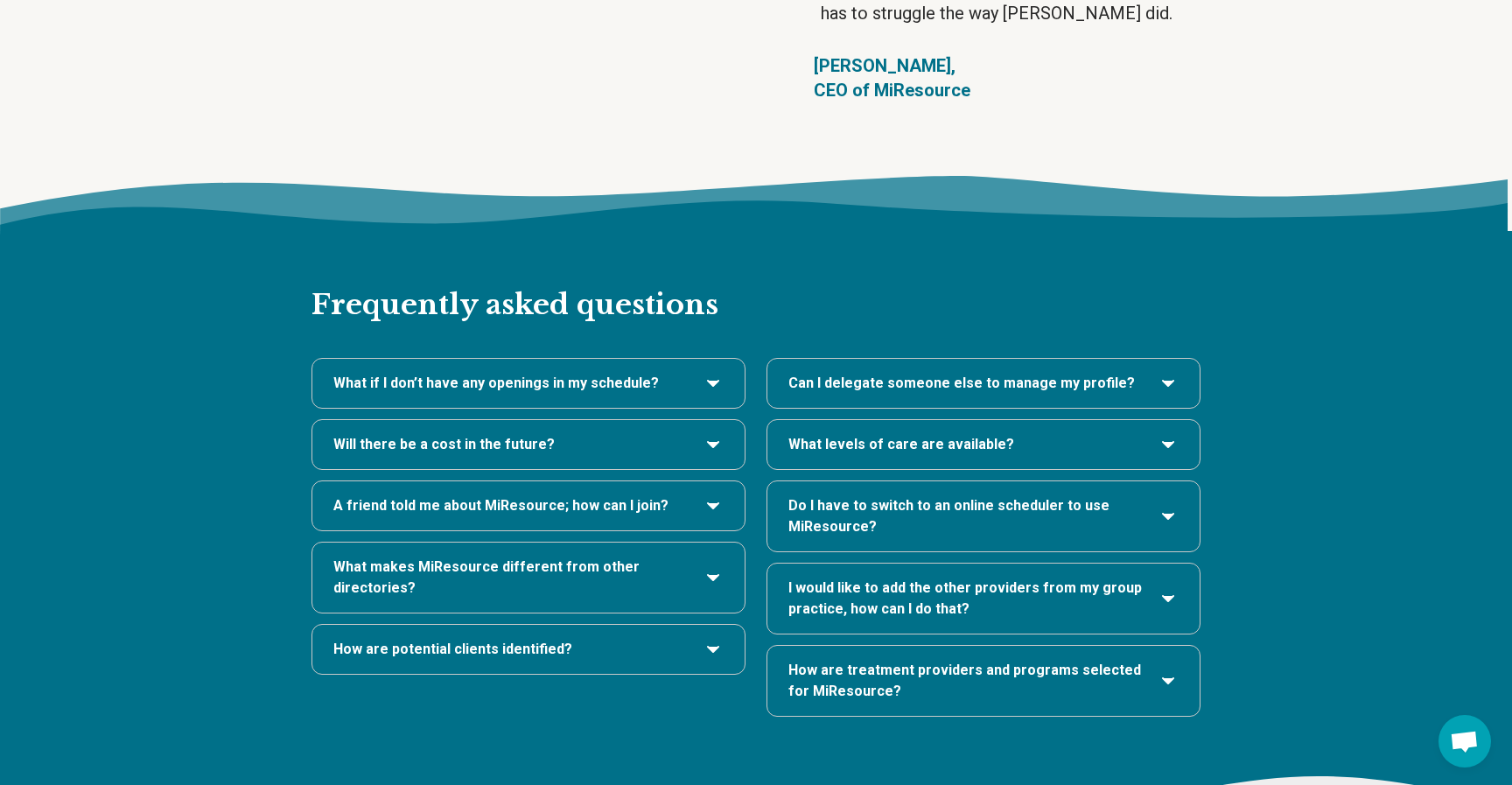
scroll to position [3517, 0]
click at [726, 419] on div "Will there be a cost in the future?" at bounding box center [529, 443] width 433 height 49
click at [716, 433] on icon "Will there be a cost in the future?" at bounding box center [713, 444] width 21 height 21
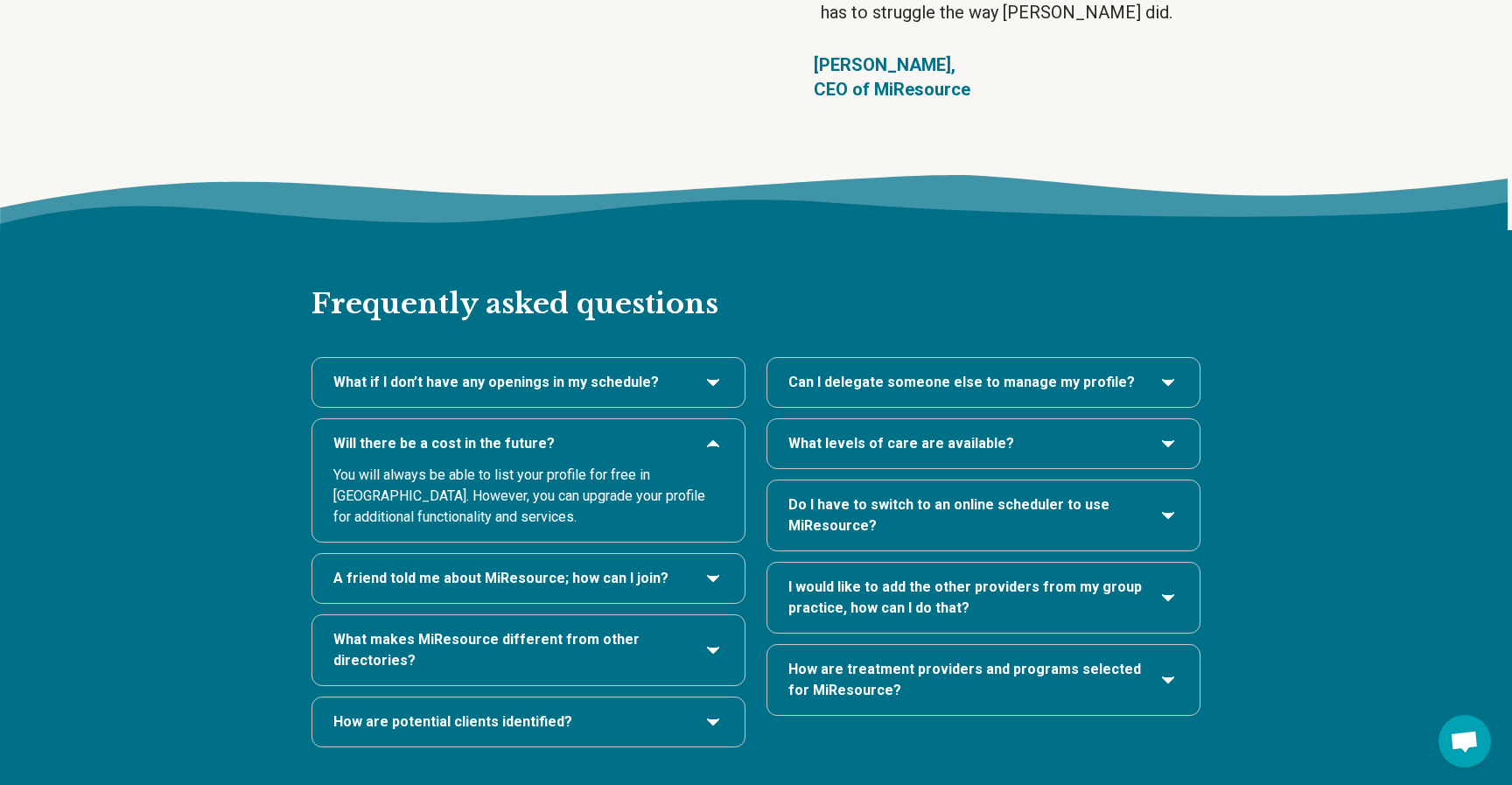
click at [716, 433] on icon "Will there be a cost in the future?" at bounding box center [713, 444] width 21 height 21
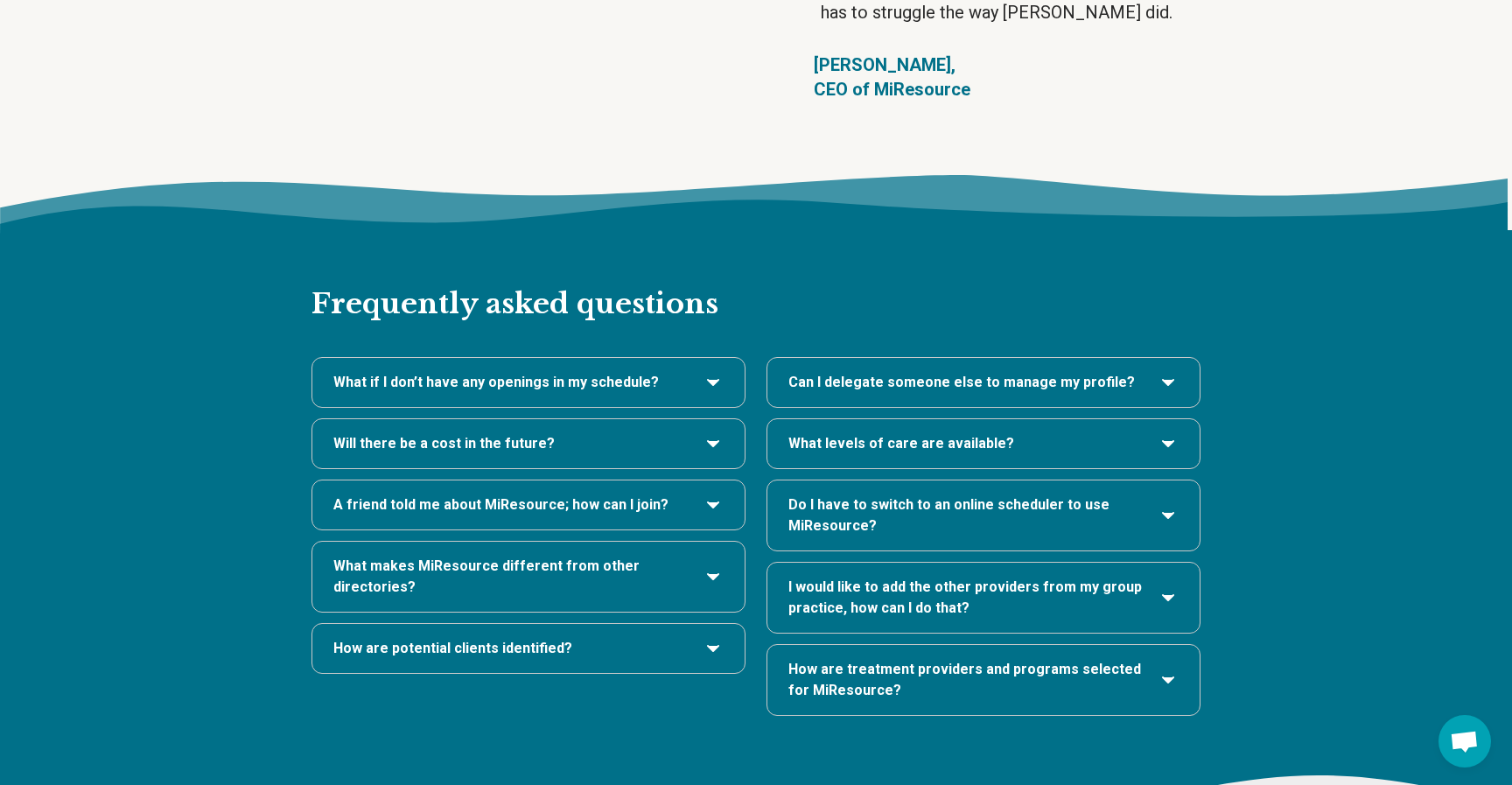
click at [716, 480] on div "A friend told me about MiResource; how can I join?" at bounding box center [529, 504] width 433 height 49
click at [716, 494] on icon "A friend told me about MiResource; how can I join?" at bounding box center [713, 504] width 21 height 21
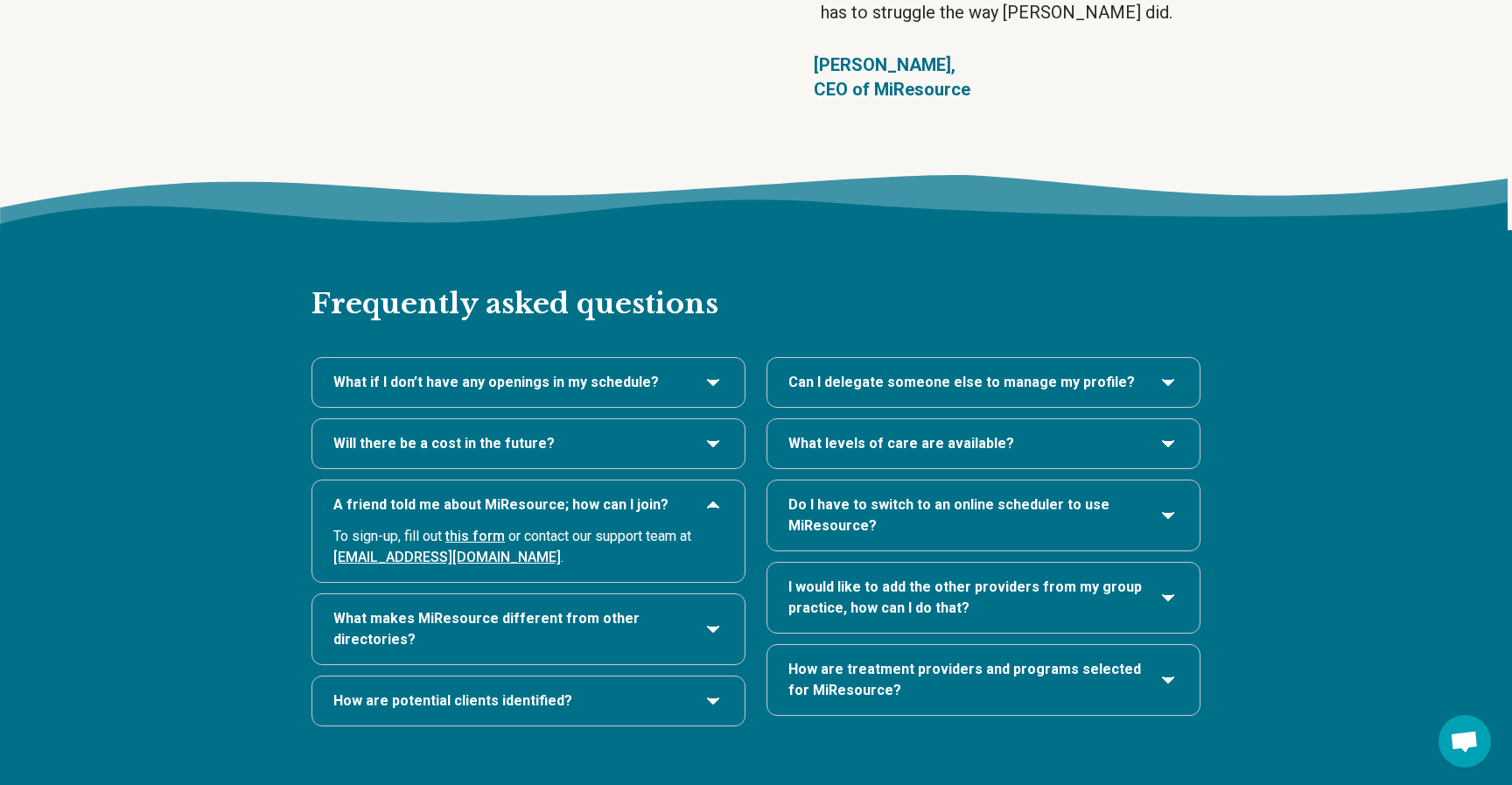
click at [716, 494] on icon "A friend told me about MiResource; how can I join?" at bounding box center [713, 504] width 21 height 21
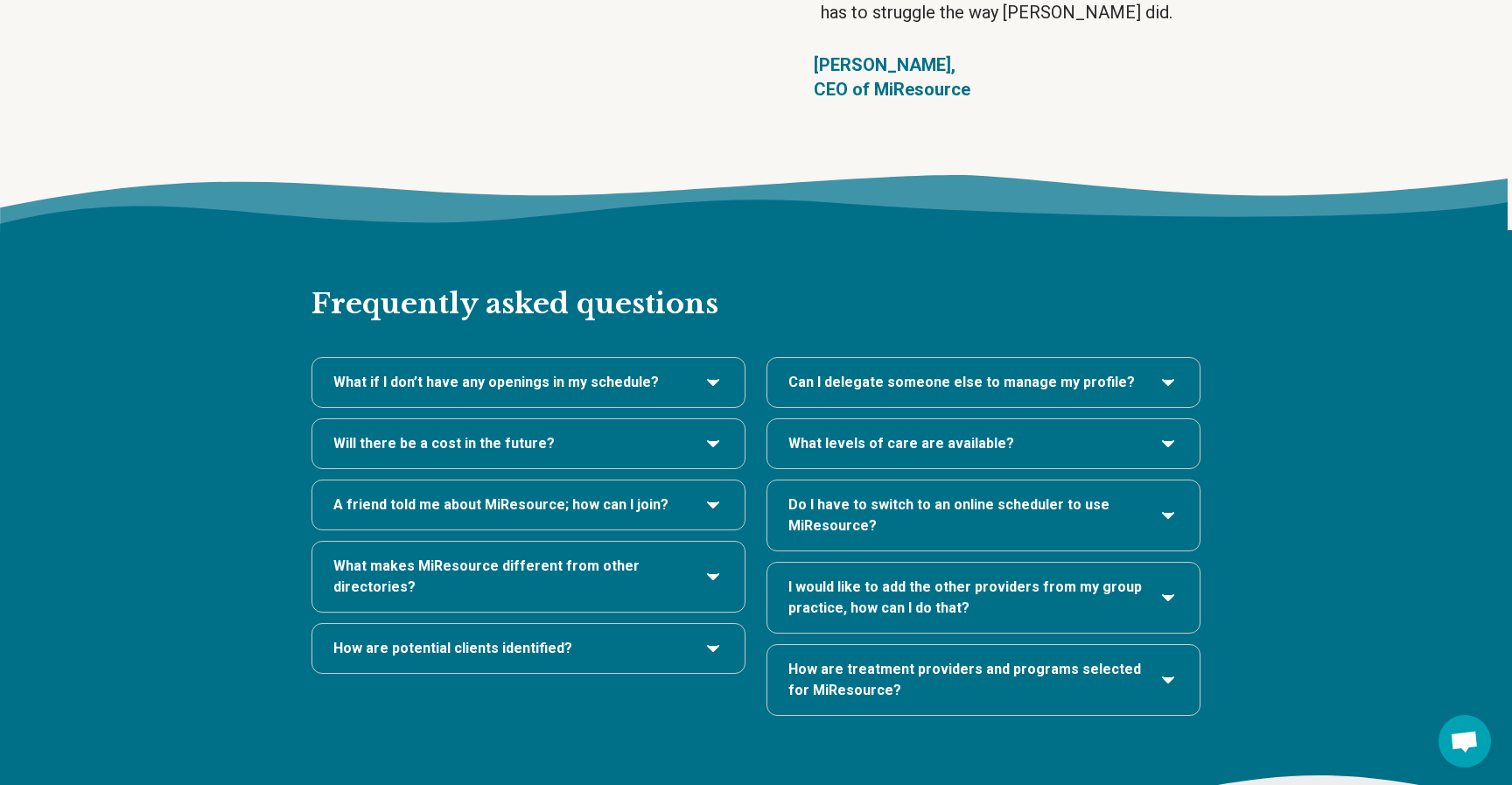
click at [716, 494] on icon "A friend told me about MiResource; how can I join?" at bounding box center [713, 504] width 21 height 21
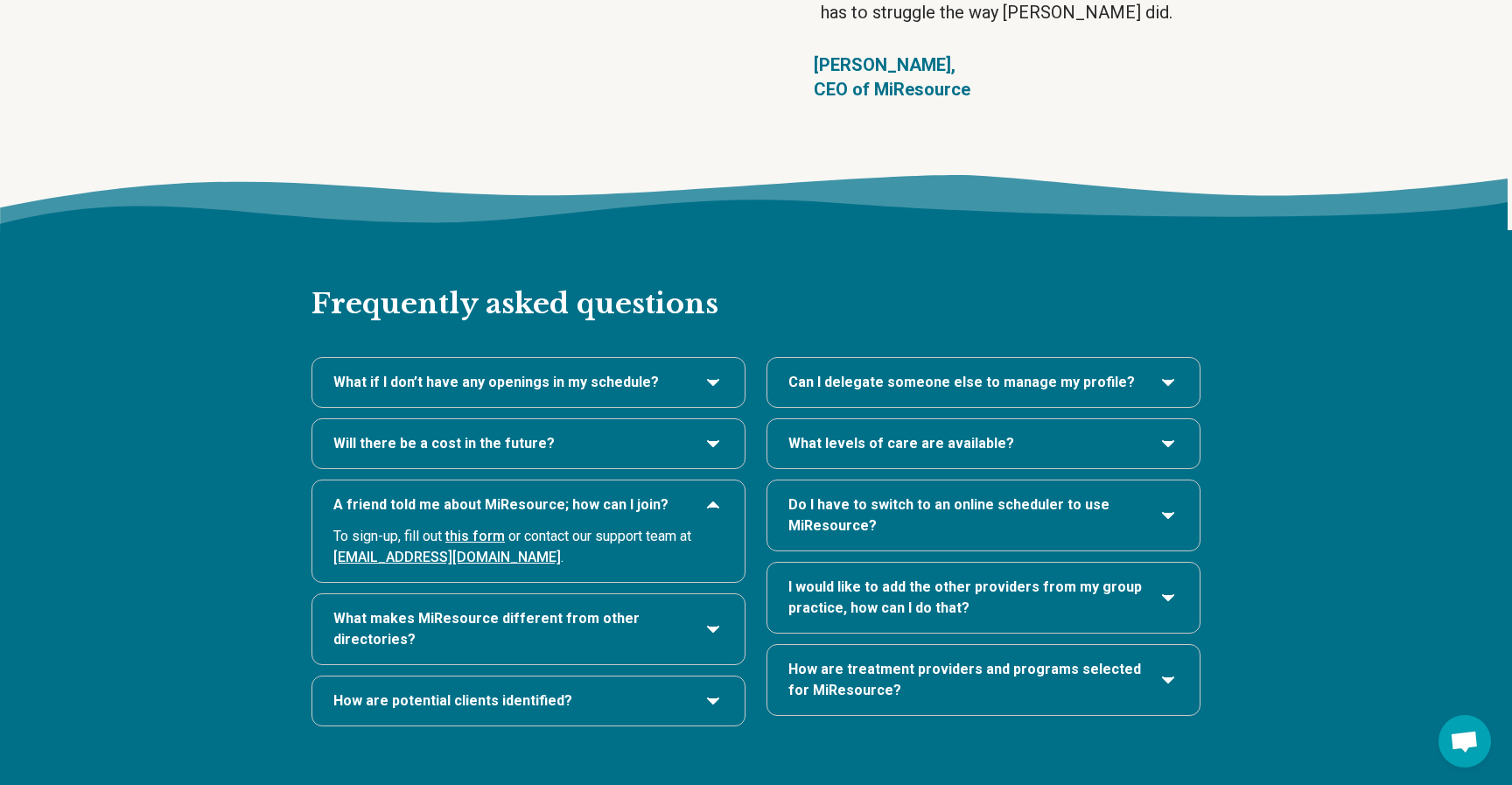
click at [716, 494] on icon "A friend told me about MiResource; how can I join?" at bounding box center [713, 504] width 21 height 21
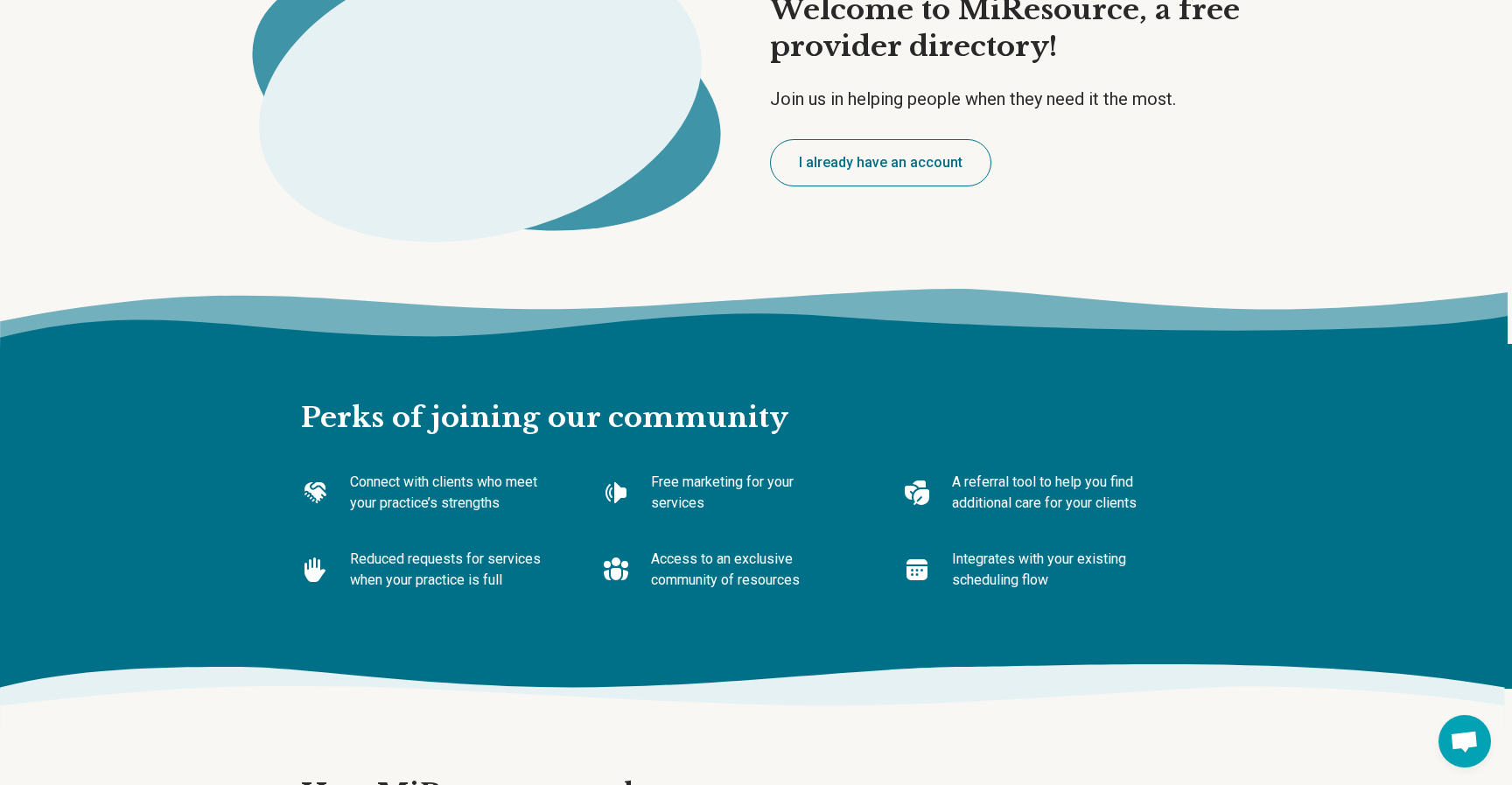
scroll to position [0, 0]
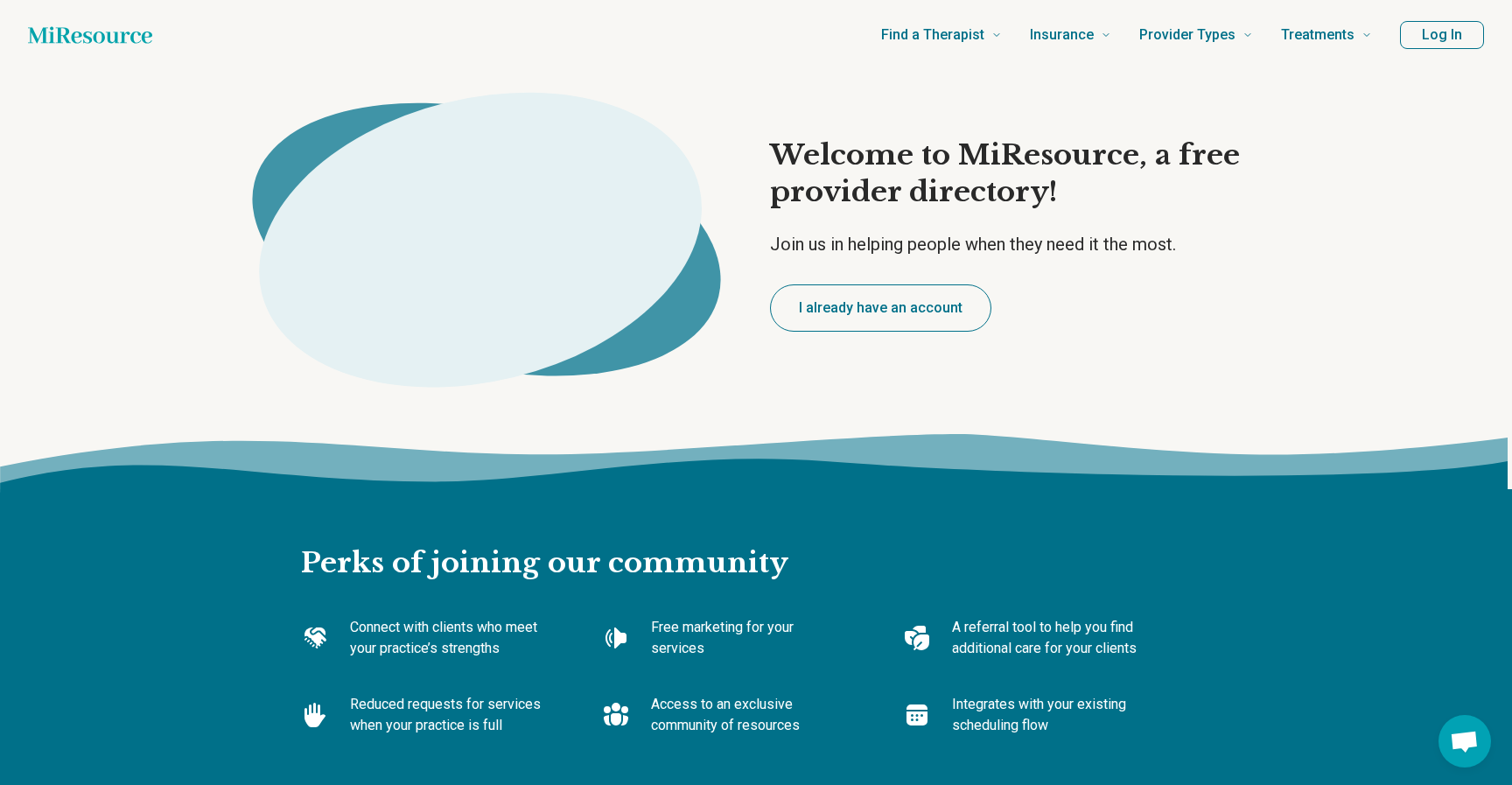
click at [106, 33] on icon "Home page" at bounding box center [89, 35] width 124 height 35
